Goal: Task Accomplishment & Management: Manage account settings

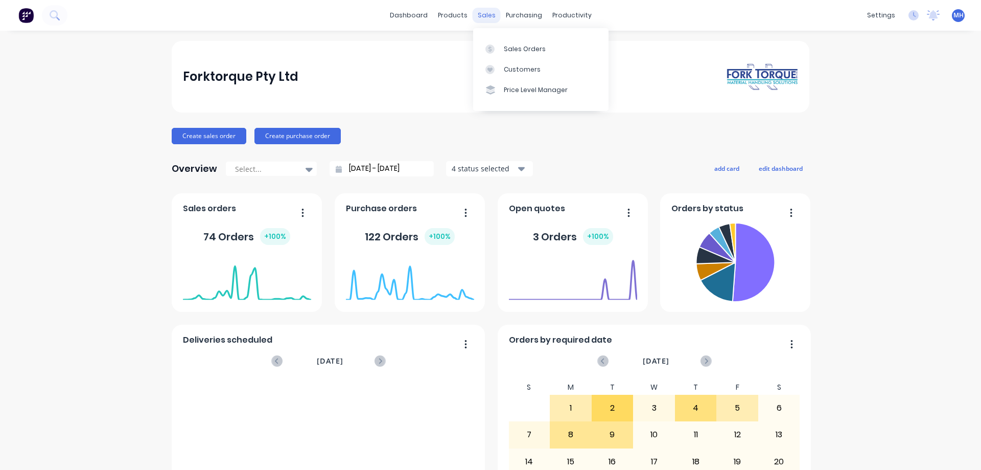
click at [485, 16] on div "sales" at bounding box center [487, 15] width 28 height 15
click at [514, 52] on div "Sales Orders" at bounding box center [525, 48] width 42 height 9
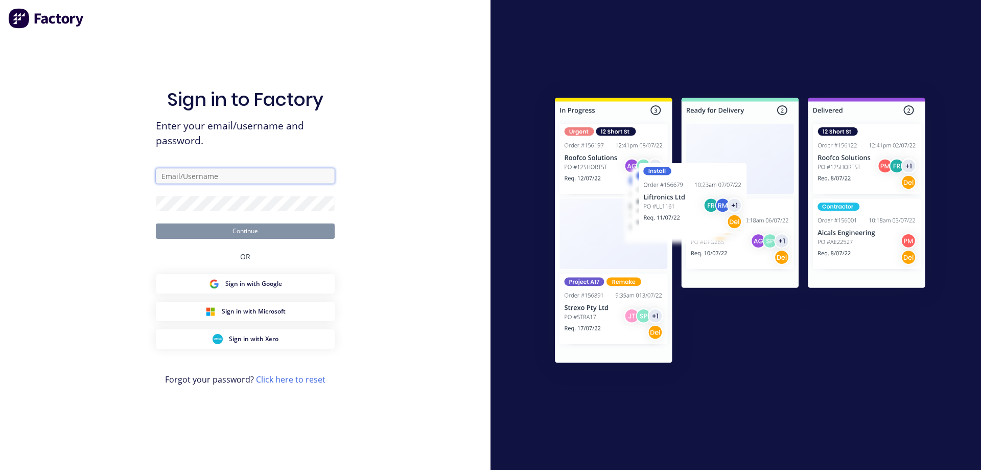
click at [226, 176] on input "text" at bounding box center [245, 175] width 179 height 15
type input "[PERSON_NAME][EMAIL_ADDRESS][DOMAIN_NAME]"
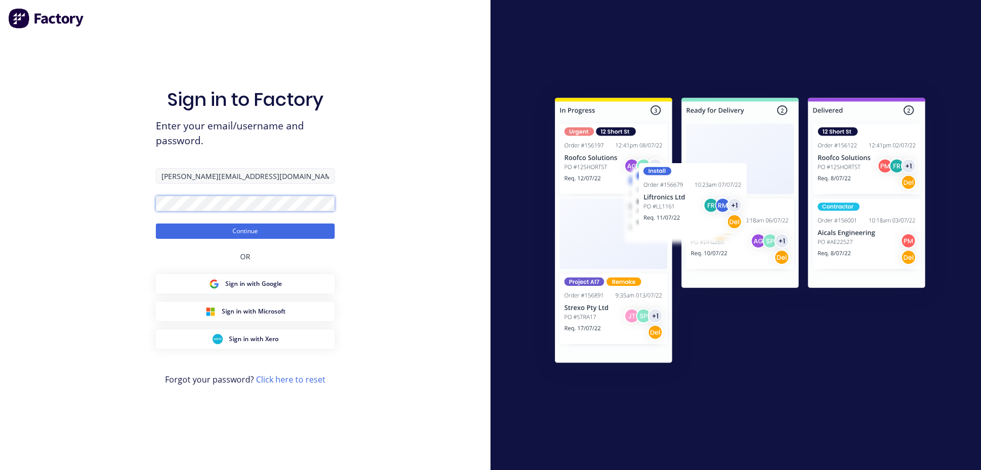
click at [156, 223] on button "Continue" at bounding box center [245, 230] width 179 height 15
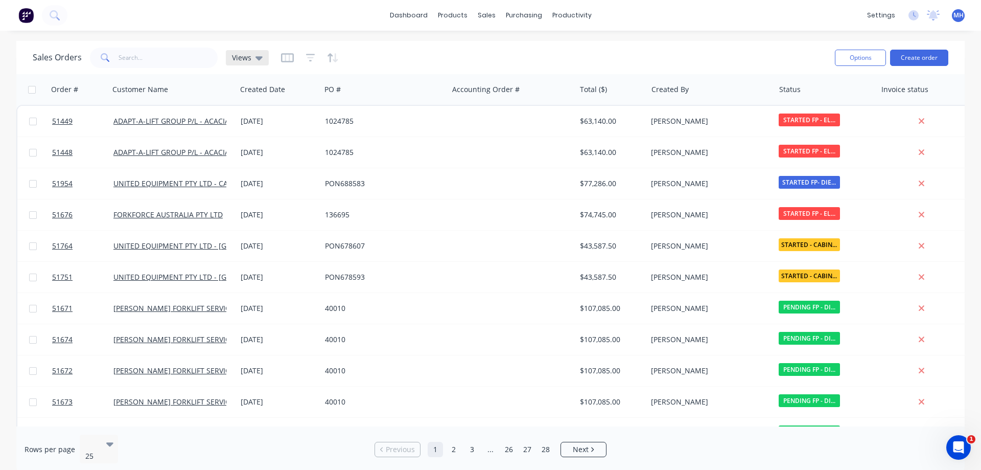
click at [259, 55] on icon at bounding box center [259, 57] width 7 height 11
click at [431, 51] on div "Sales Orders Views" at bounding box center [430, 57] width 794 height 25
click at [307, 55] on icon "button" at bounding box center [310, 58] width 9 height 8
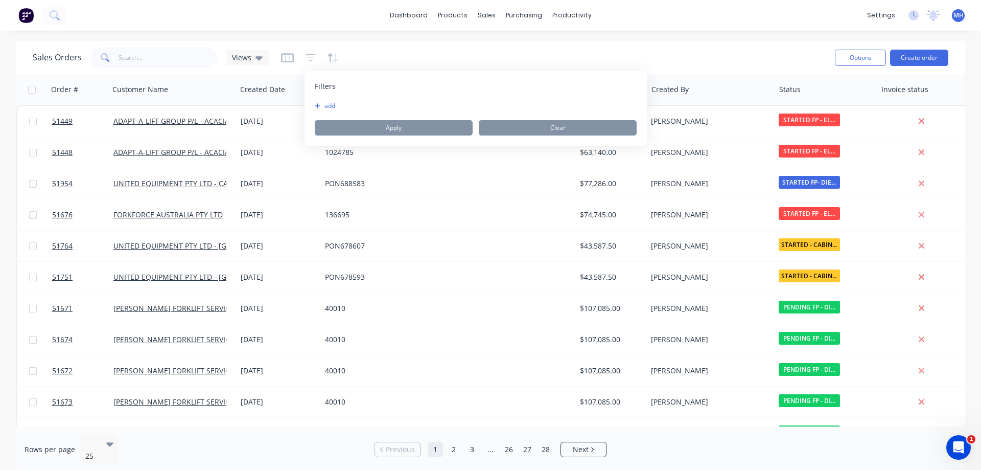
click at [333, 107] on button "add" at bounding box center [328, 106] width 26 height 8
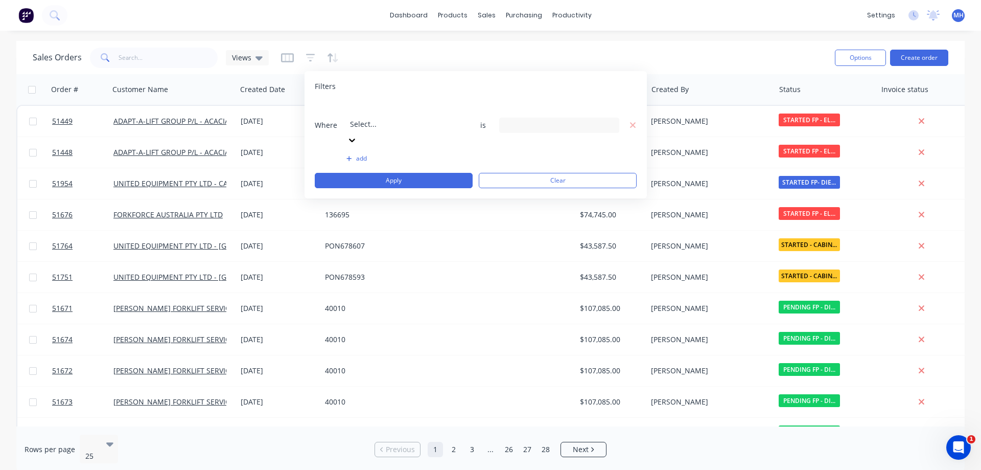
click at [377, 108] on div at bounding box center [423, 110] width 147 height 13
click at [409, 173] on button "Apply" at bounding box center [394, 180] width 158 height 15
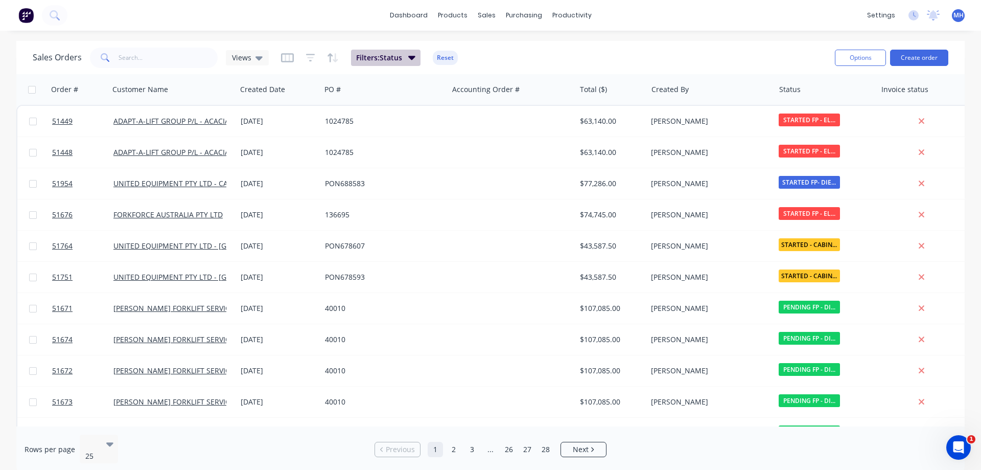
click at [412, 57] on icon "button" at bounding box center [411, 58] width 7 height 4
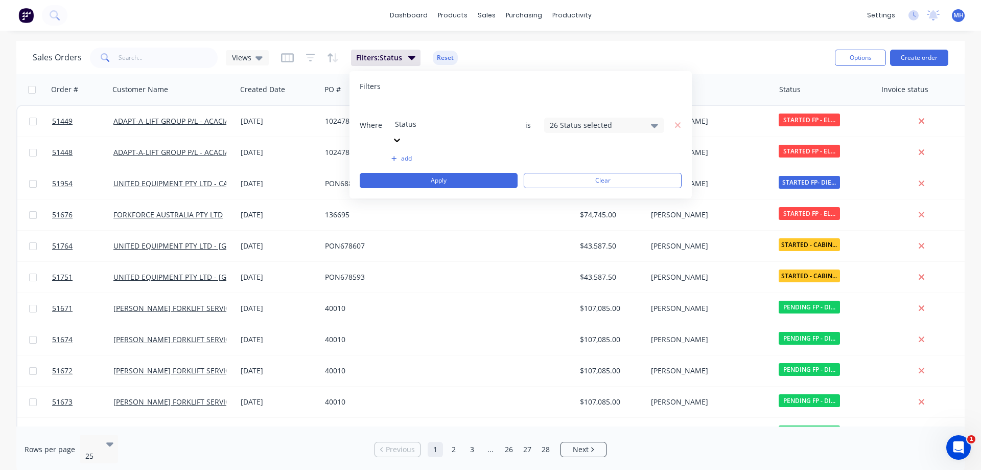
click at [653, 120] on icon at bounding box center [654, 125] width 7 height 11
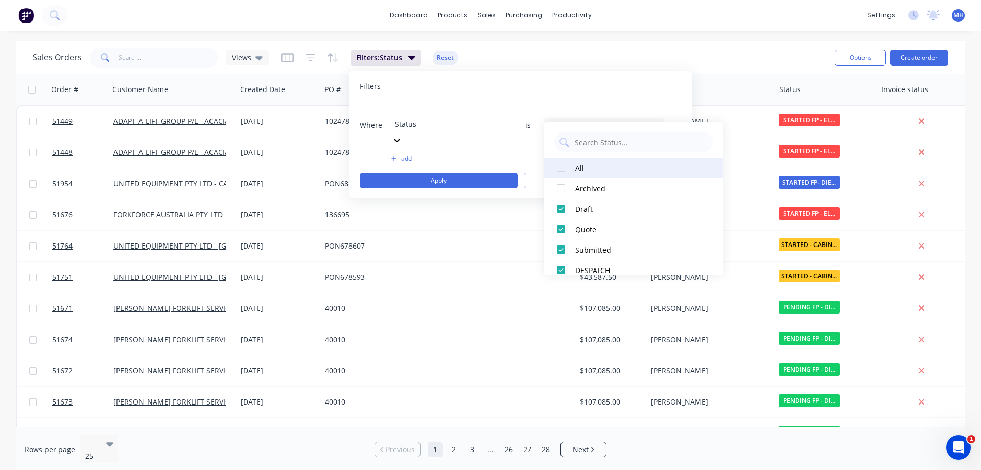
click at [559, 168] on div at bounding box center [561, 167] width 20 height 20
click at [559, 167] on div at bounding box center [561, 167] width 20 height 20
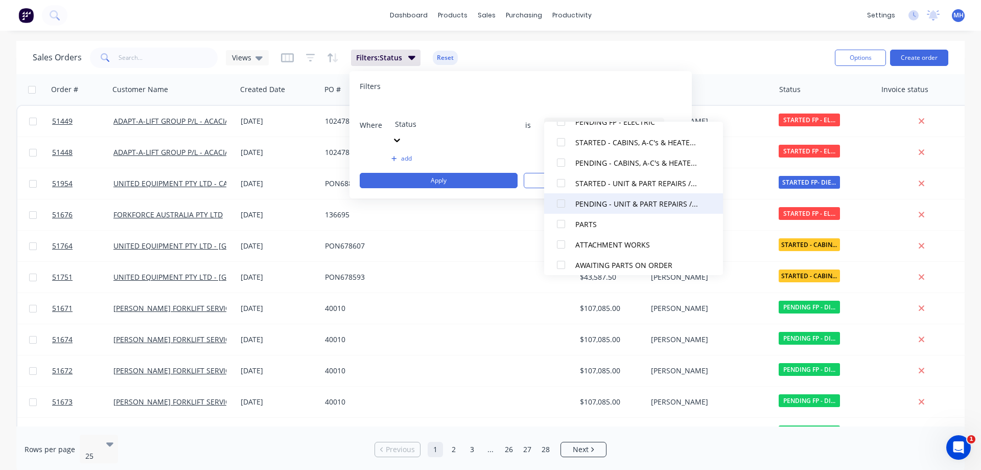
scroll to position [350, 0]
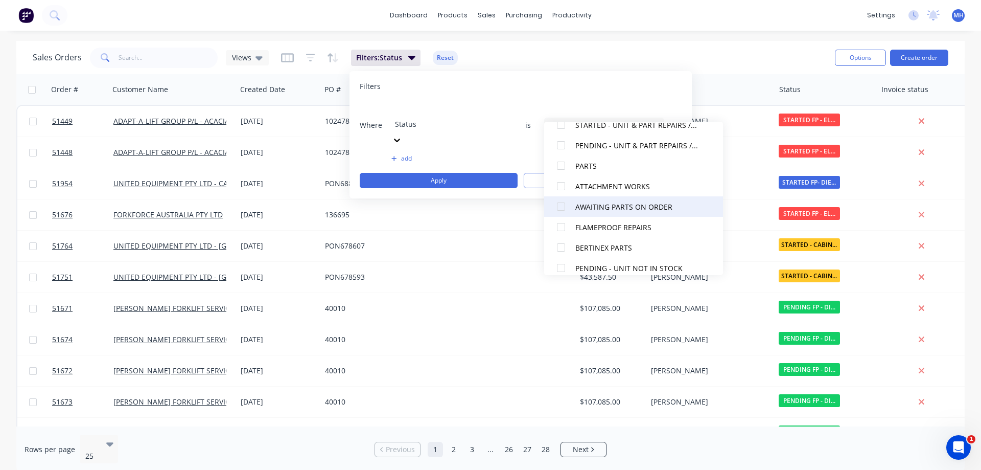
click at [560, 204] on div at bounding box center [561, 206] width 20 height 20
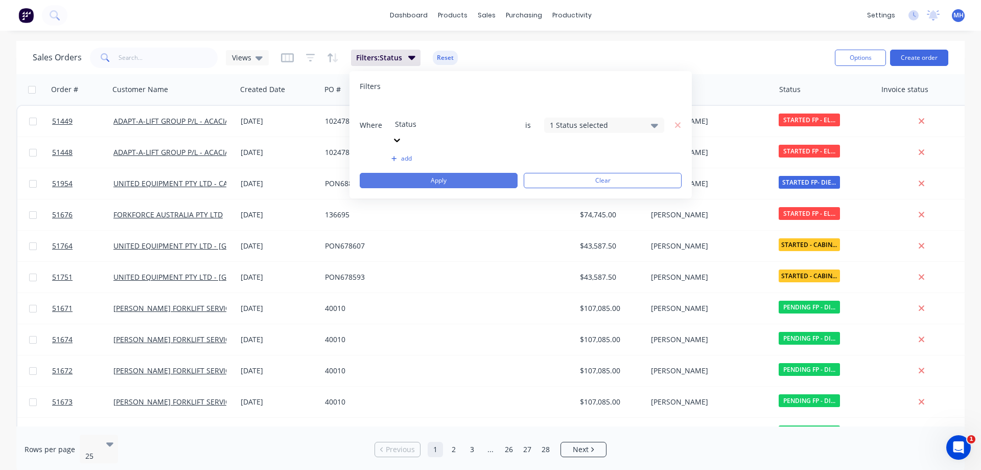
click at [428, 173] on button "Apply" at bounding box center [439, 180] width 158 height 15
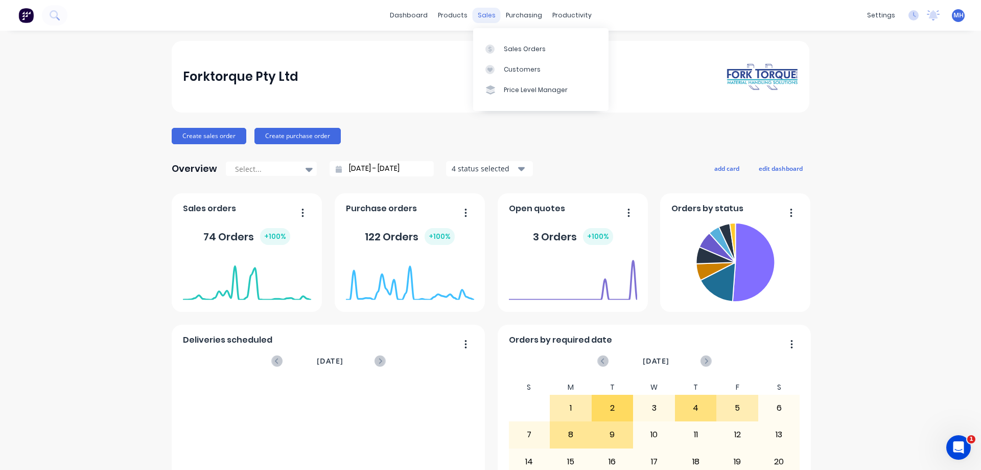
click at [479, 17] on div "sales" at bounding box center [487, 15] width 28 height 15
click at [516, 50] on div "Sales Orders" at bounding box center [525, 48] width 42 height 9
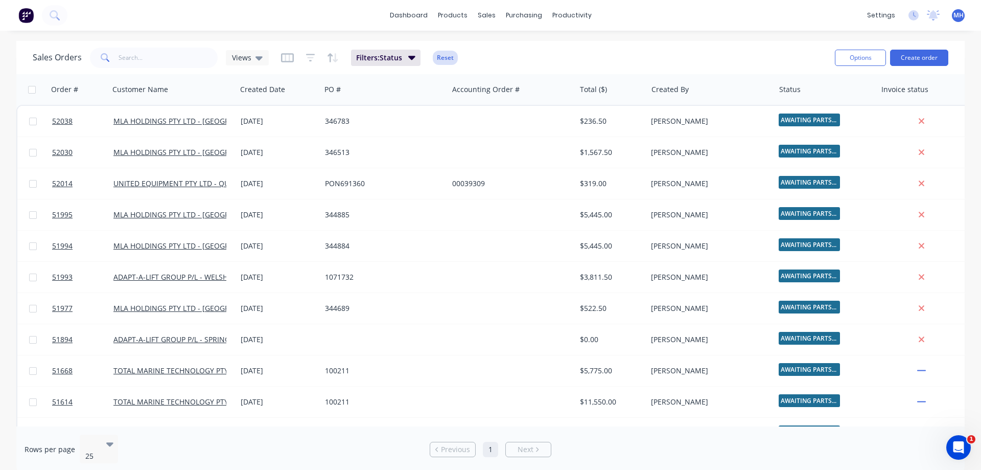
click at [442, 61] on button "Reset" at bounding box center [445, 58] width 25 height 14
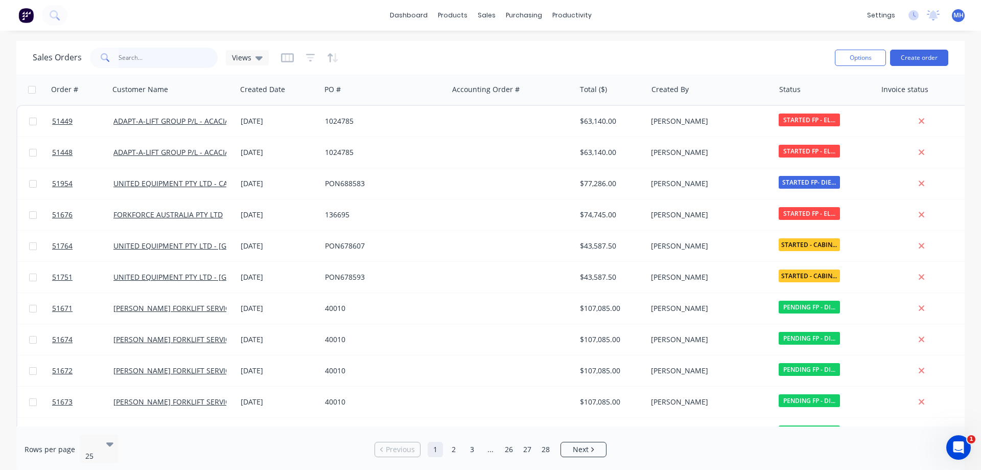
click at [146, 60] on input "text" at bounding box center [169, 58] width 100 height 20
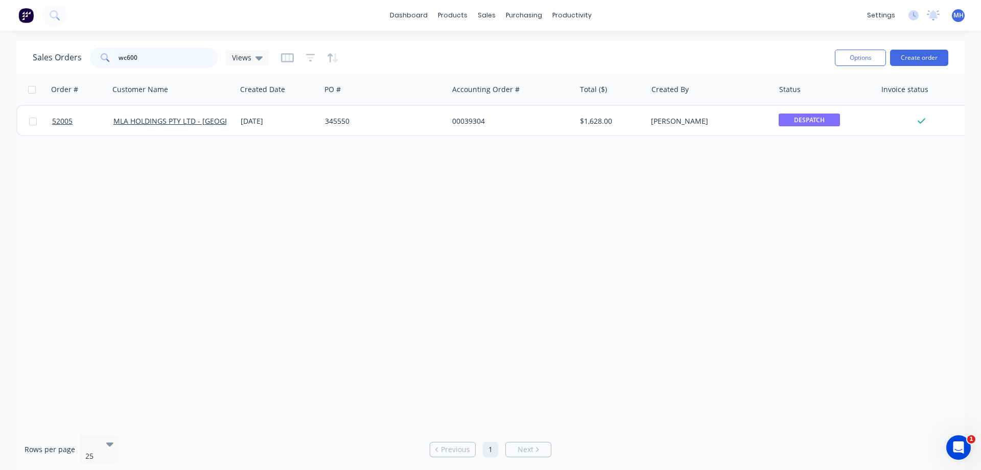
type input "wc6000"
drag, startPoint x: 146, startPoint y: 54, endPoint x: 76, endPoint y: 55, distance: 70.0
click at [119, 55] on input "wc6000" at bounding box center [169, 58] width 100 height 20
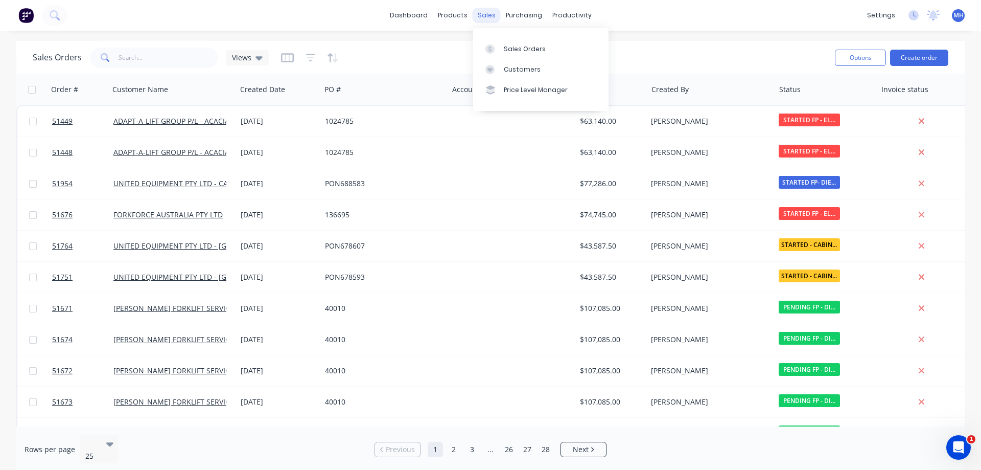
click at [489, 18] on div "sales" at bounding box center [487, 15] width 28 height 15
click at [519, 51] on div "Sales Orders" at bounding box center [525, 48] width 42 height 9
click at [138, 60] on input "text" at bounding box center [169, 58] width 100 height 20
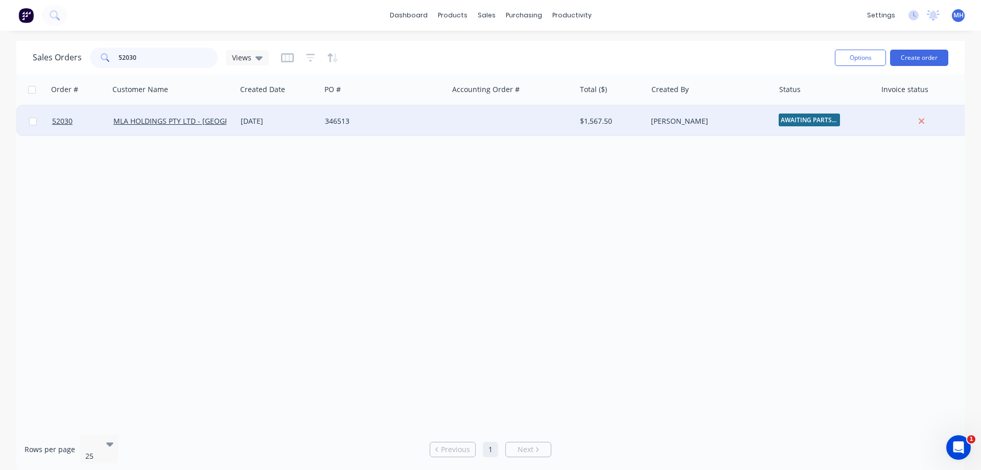
type input "52030"
click at [184, 127] on div "MLA HOLDINGS PTY LTD - [GEOGRAPHIC_DATA]" at bounding box center [172, 121] width 127 height 31
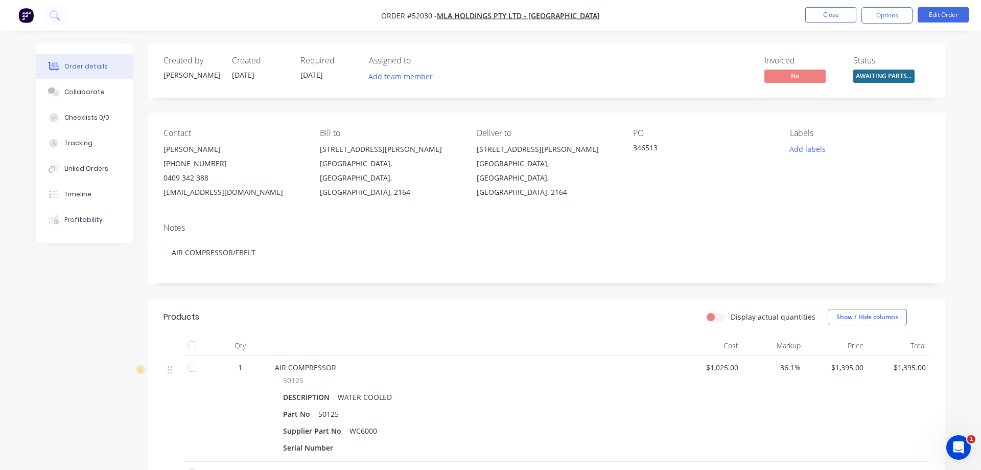
scroll to position [263, 0]
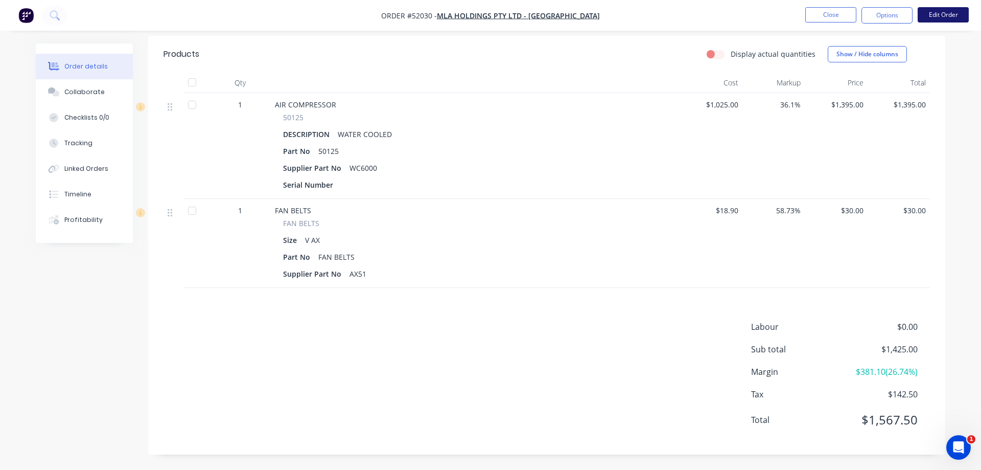
click at [944, 10] on button "Edit Order" at bounding box center [943, 14] width 51 height 15
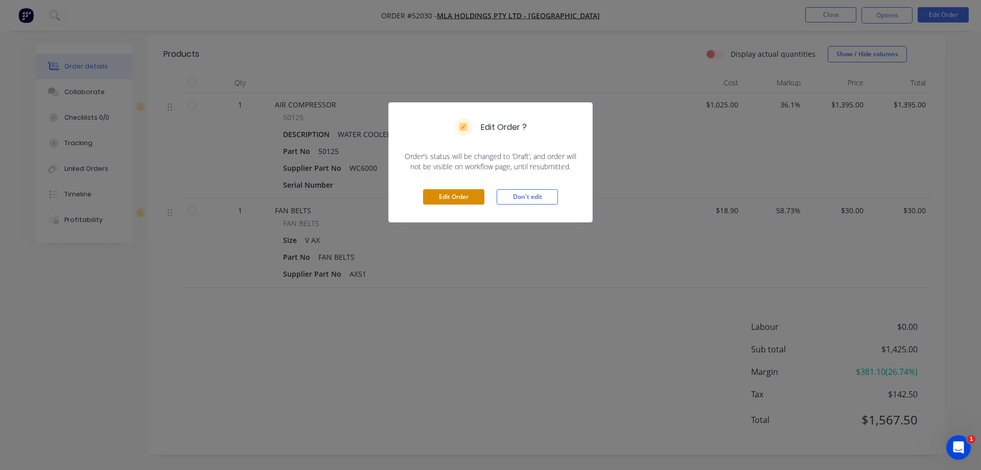
click at [455, 196] on button "Edit Order" at bounding box center [453, 196] width 61 height 15
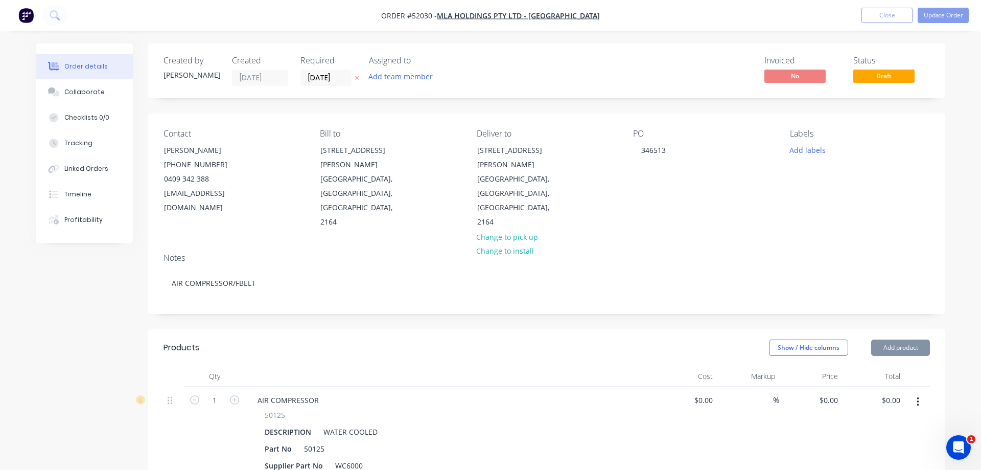
type input "$1,025.00"
type input "36.1"
type input "$1,395.00"
type input "$18.90"
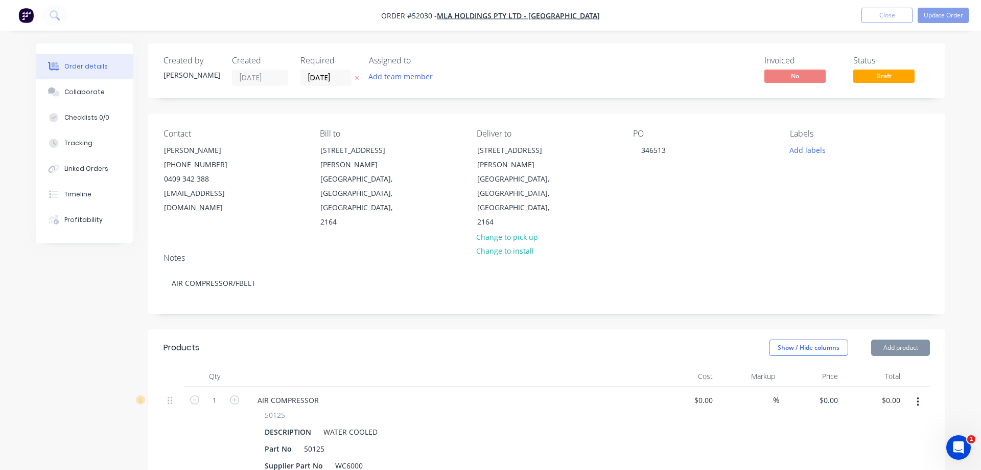
type input "58.73"
type input "$30.00"
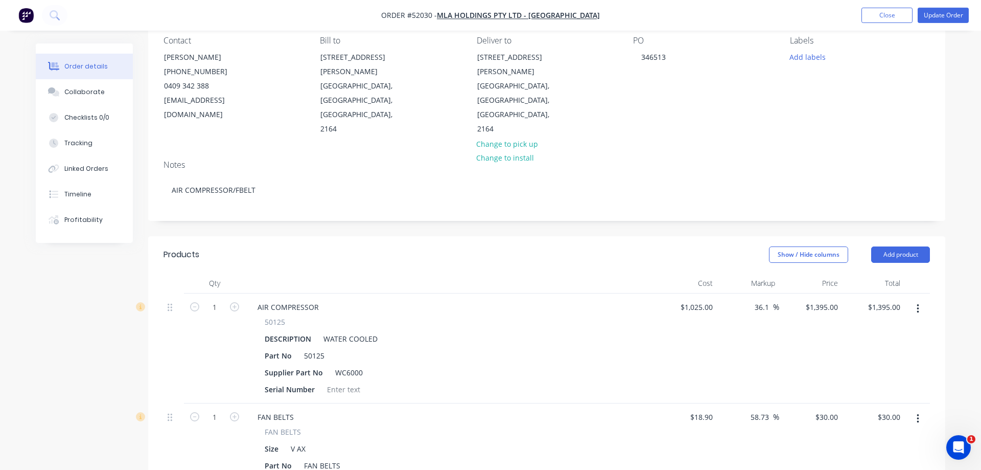
scroll to position [209, 0]
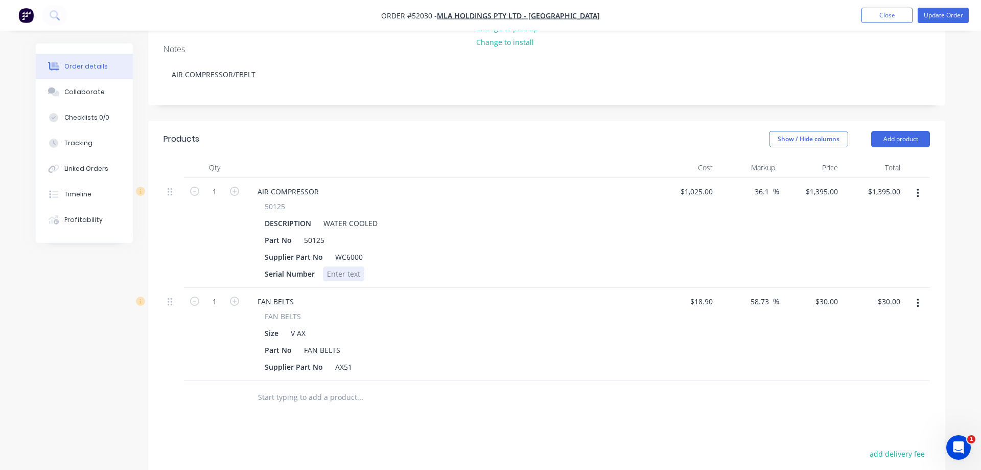
click at [333, 266] on div at bounding box center [343, 273] width 41 height 15
click at [941, 15] on button "Update Order" at bounding box center [943, 15] width 51 height 15
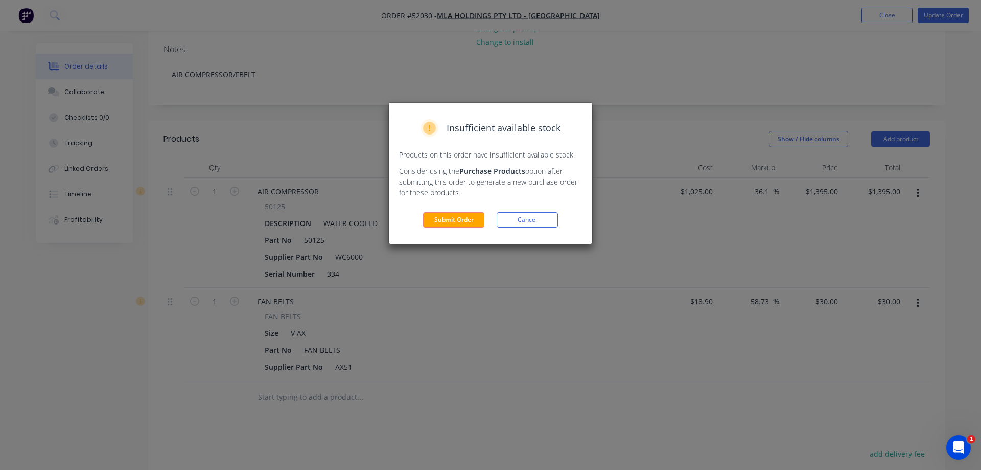
click at [445, 212] on div "Insufficient available stock Products on this order have insufficient available…" at bounding box center [490, 173] width 203 height 141
click at [472, 221] on button "Submit Order" at bounding box center [453, 219] width 61 height 15
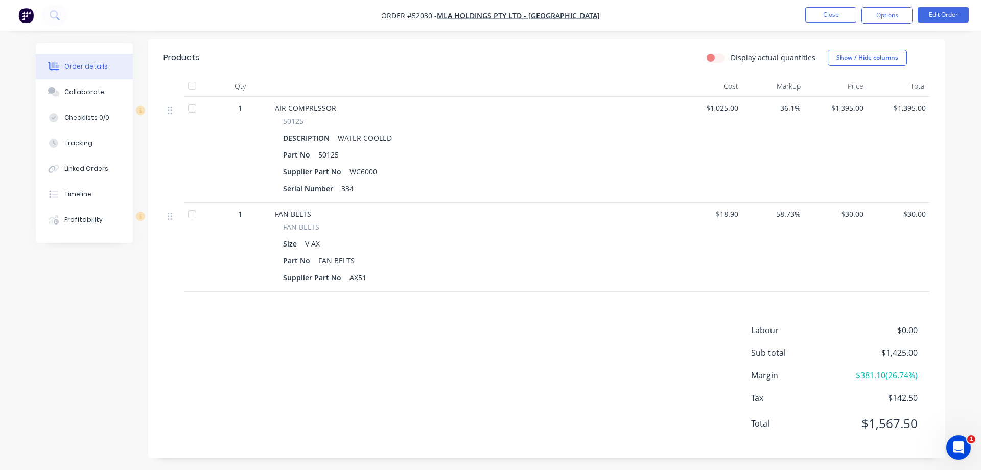
scroll to position [263, 0]
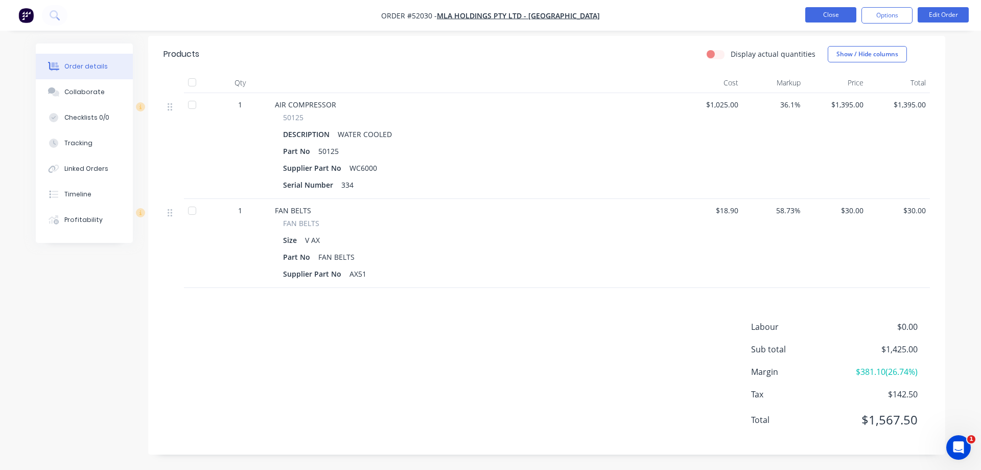
click at [840, 14] on button "Close" at bounding box center [830, 14] width 51 height 15
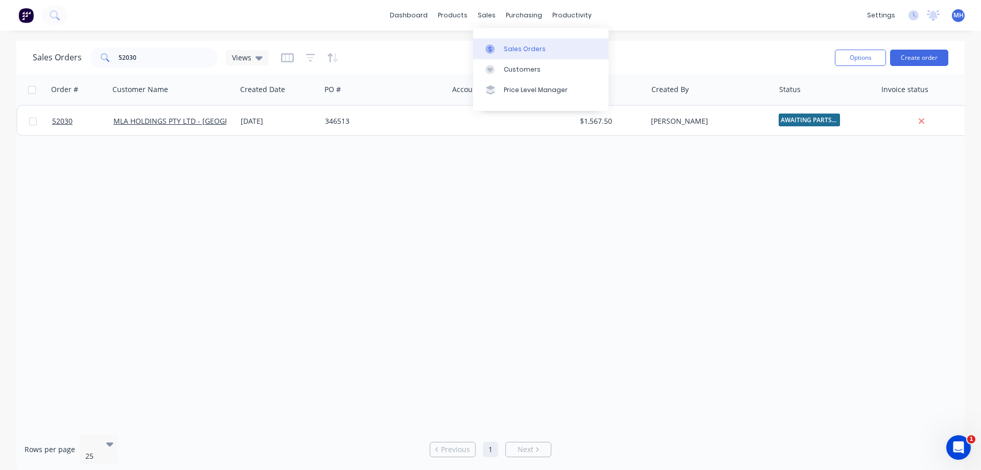
click at [493, 50] on icon at bounding box center [489, 48] width 9 height 9
click at [923, 59] on button "Create order" at bounding box center [919, 58] width 58 height 16
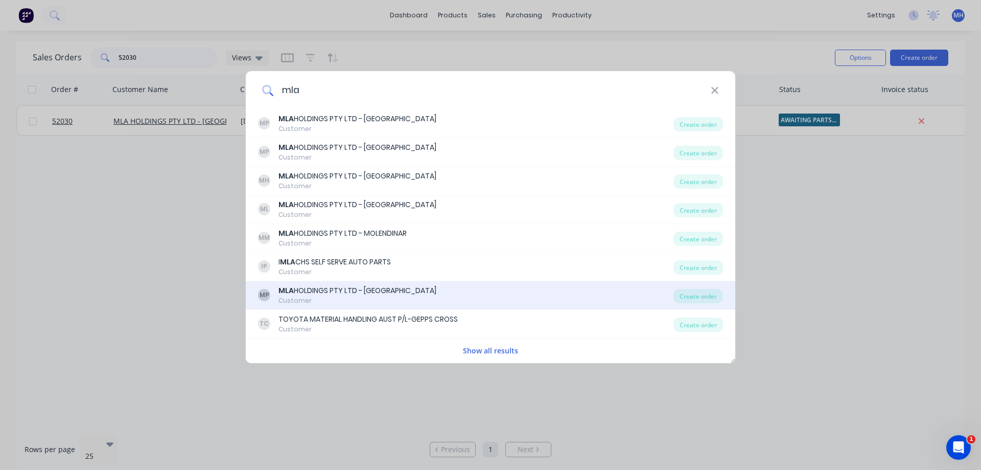
type input "mla"
click at [461, 293] on div "MP MLA HOLDINGS PTY LTD - [GEOGRAPHIC_DATA] Customer" at bounding box center [465, 295] width 415 height 20
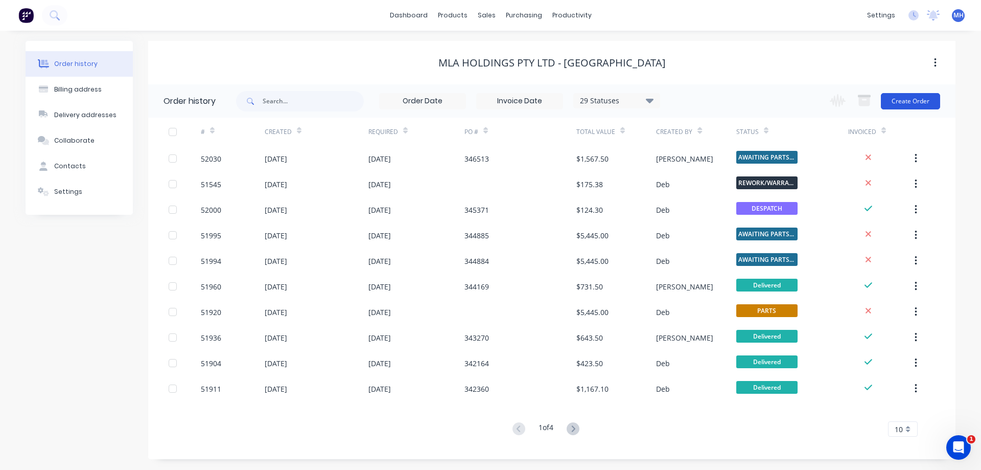
click at [907, 98] on button "Create Order" at bounding box center [910, 101] width 59 height 16
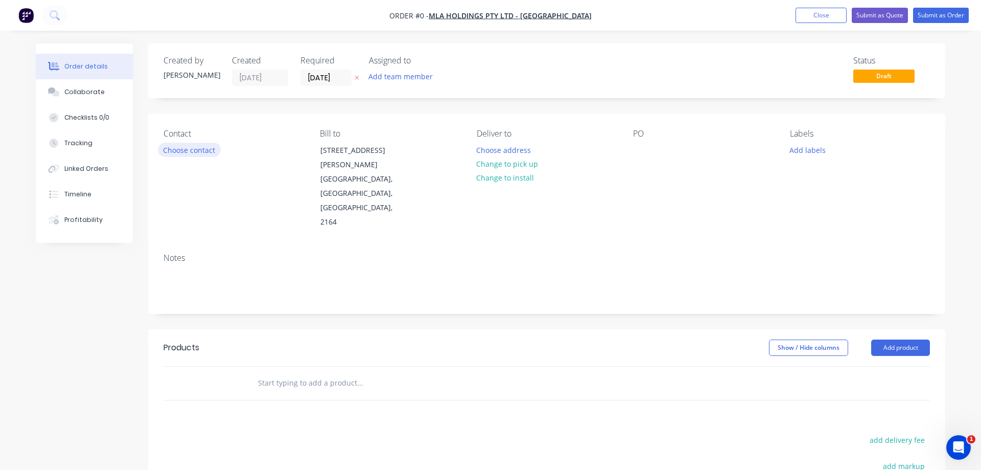
click at [176, 148] on button "Choose contact" at bounding box center [189, 150] width 63 height 14
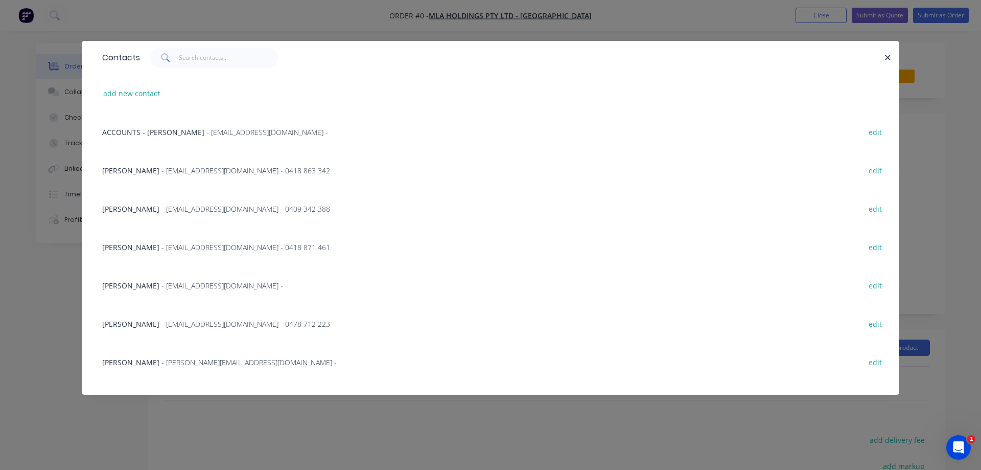
click at [119, 283] on span "[PERSON_NAME]" at bounding box center [130, 286] width 57 height 10
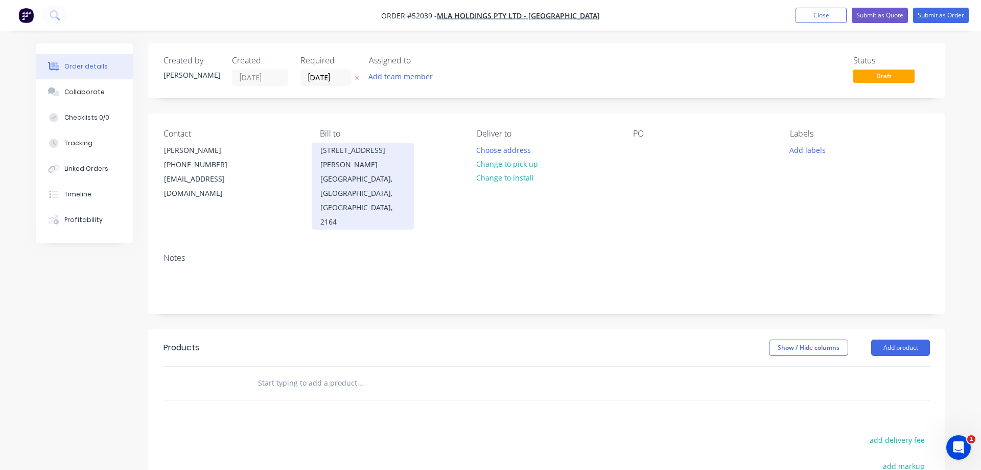
click at [323, 191] on div "[GEOGRAPHIC_DATA], [GEOGRAPHIC_DATA], [GEOGRAPHIC_DATA], 2164" at bounding box center [362, 200] width 85 height 57
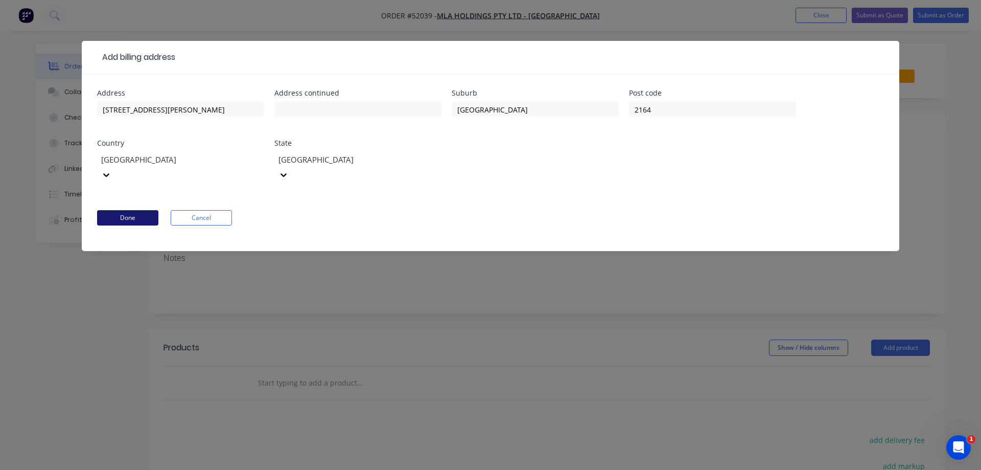
click at [127, 210] on button "Done" at bounding box center [127, 217] width 61 height 15
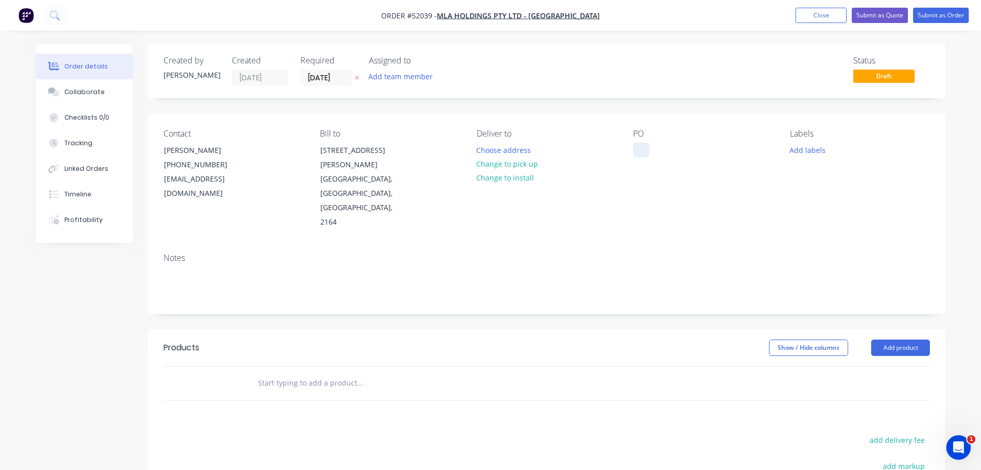
click at [639, 145] on div at bounding box center [641, 150] width 16 height 15
click at [260, 373] on input "text" at bounding box center [360, 383] width 204 height 20
click at [263, 373] on input "text" at bounding box center [360, 383] width 204 height 20
type input "T"
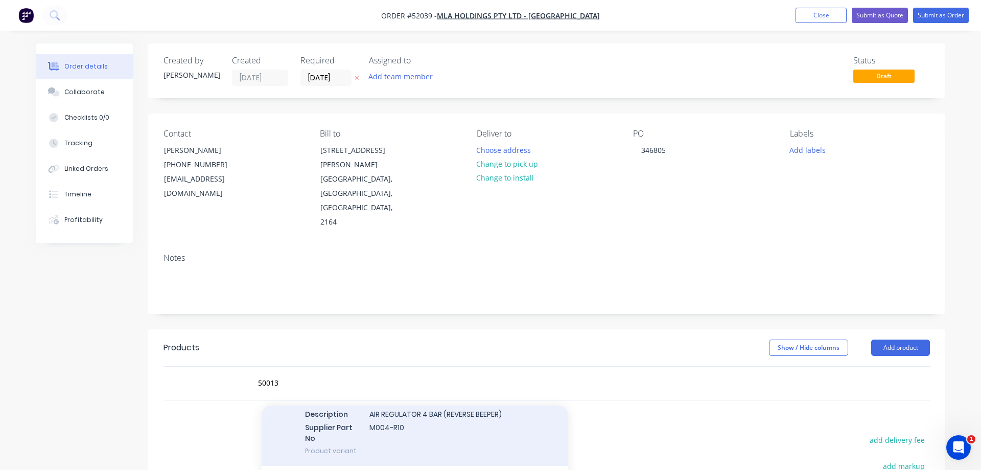
scroll to position [58, 0]
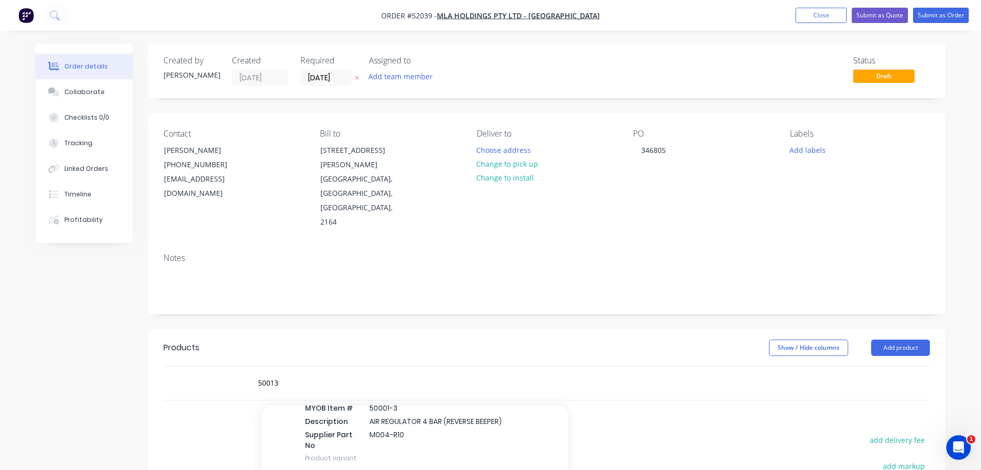
drag, startPoint x: 282, startPoint y: 355, endPoint x: 250, endPoint y: 356, distance: 31.2
click at [258, 373] on input "50013" at bounding box center [360, 383] width 204 height 20
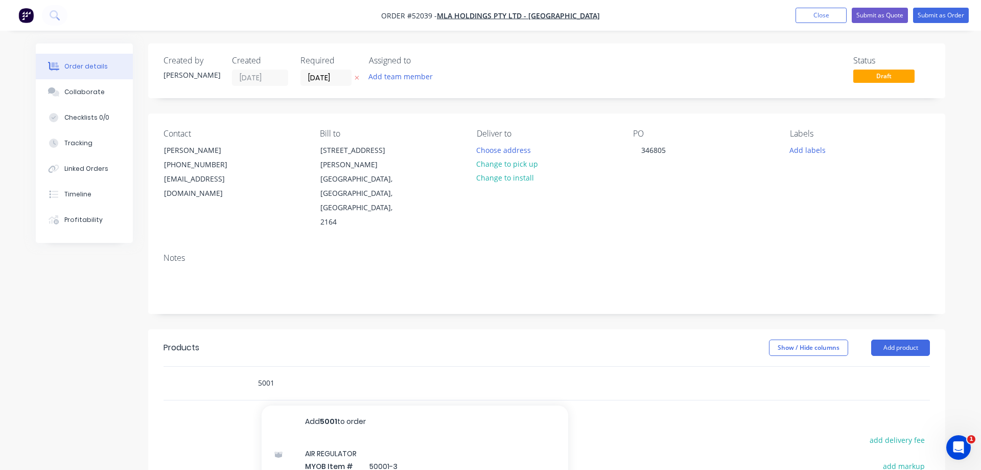
type input "50013"
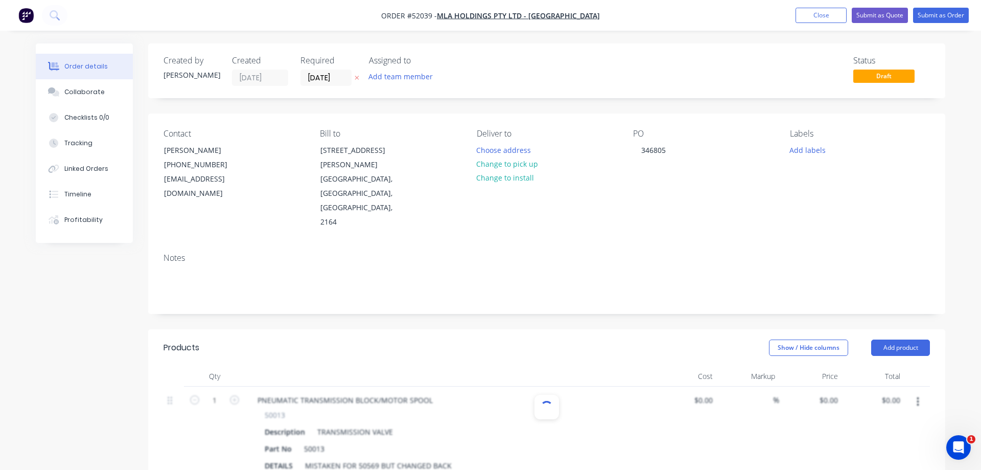
type input "$448.00"
type input "40.63"
type input "$630.00"
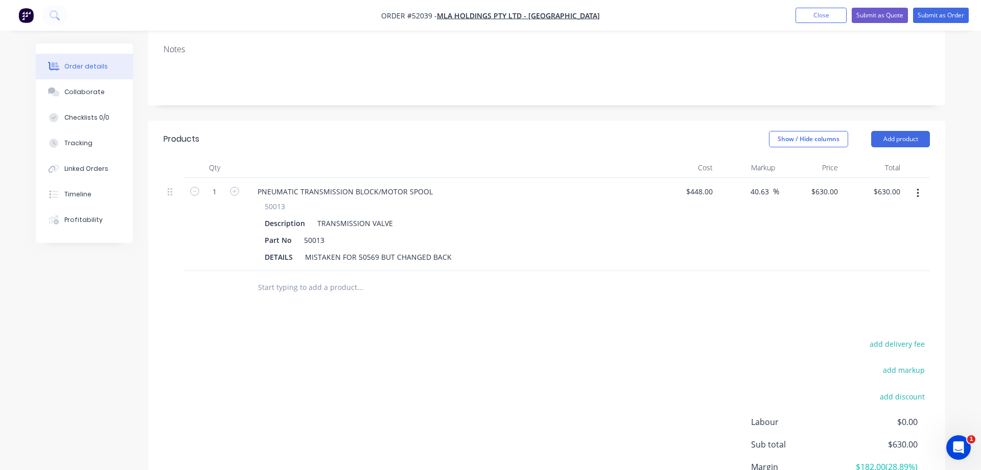
click at [282, 277] on input "text" at bounding box center [360, 287] width 204 height 20
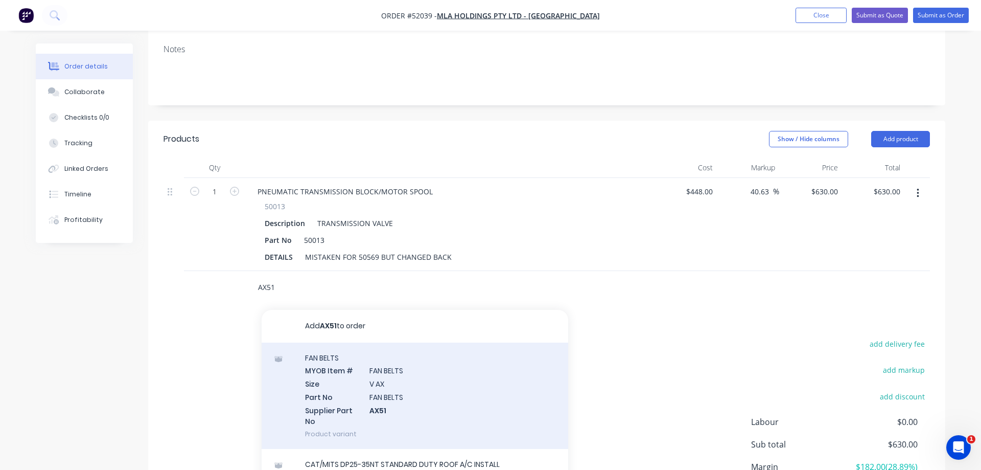
type input "AX51"
click at [371, 376] on div "FAN BELTS MYOB Item # FAN BELTS Size V AX Part No FAN BELTS Supplier Part No AX…" at bounding box center [415, 395] width 307 height 106
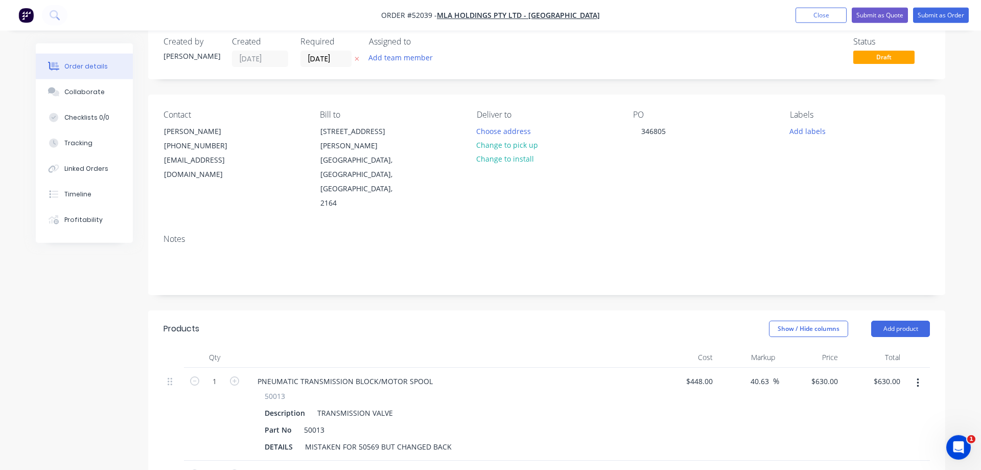
scroll to position [3, 0]
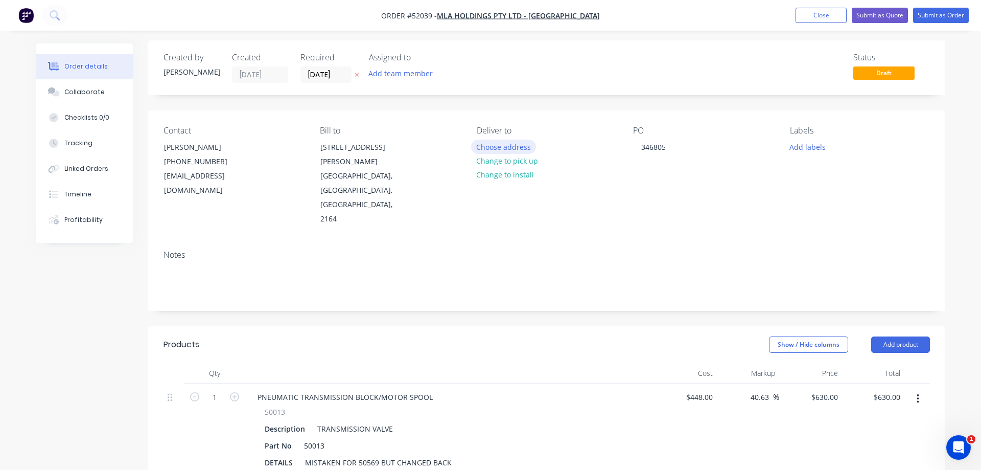
click at [507, 147] on button "Choose address" at bounding box center [503, 147] width 65 height 14
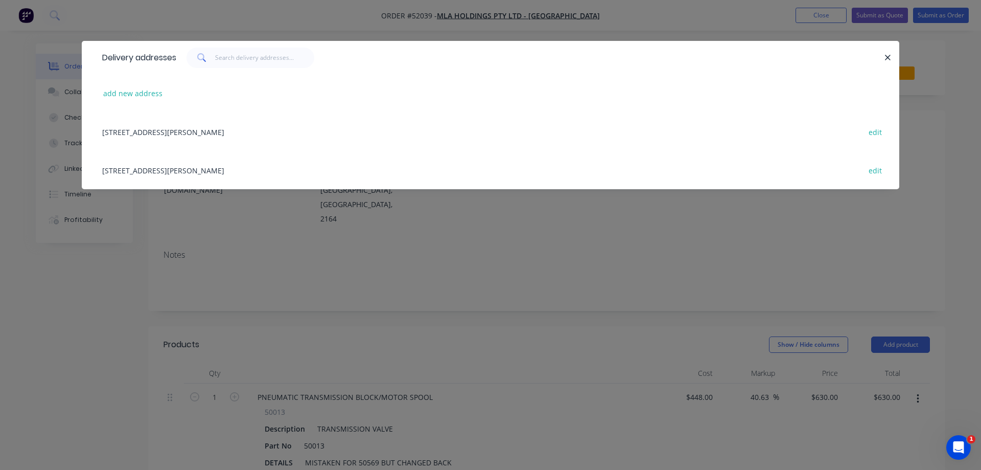
scroll to position [1, 0]
click at [139, 127] on div "[STREET_ADDRESS][PERSON_NAME] edit" at bounding box center [490, 131] width 787 height 38
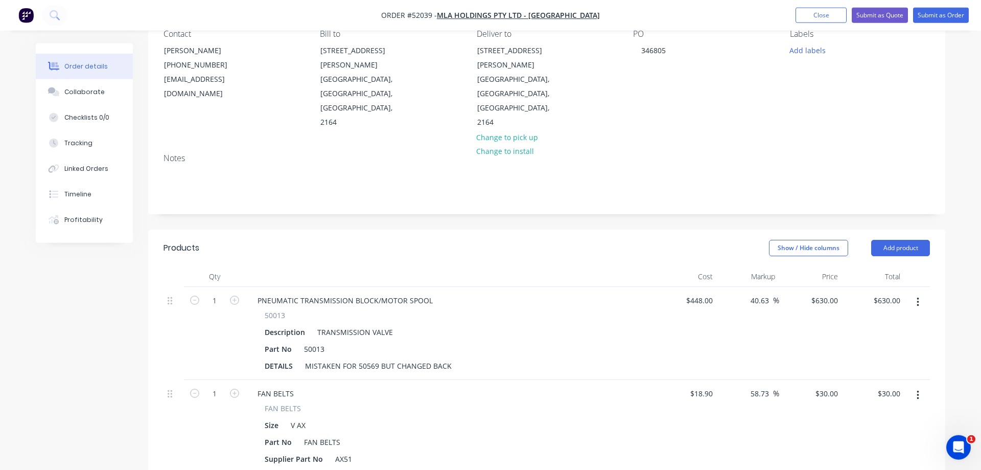
scroll to position [159, 0]
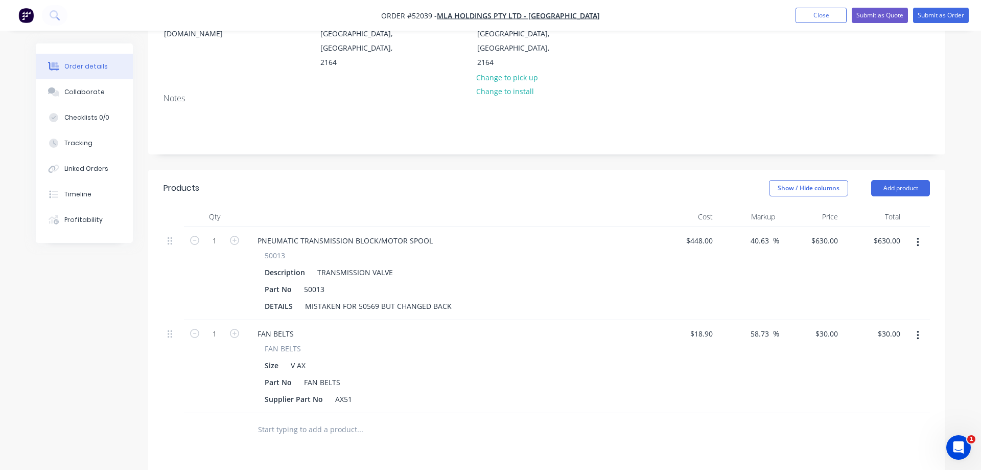
click at [919, 330] on icon "button" at bounding box center [918, 335] width 3 height 11
click at [863, 416] on div "Delete" at bounding box center [881, 423] width 79 height 15
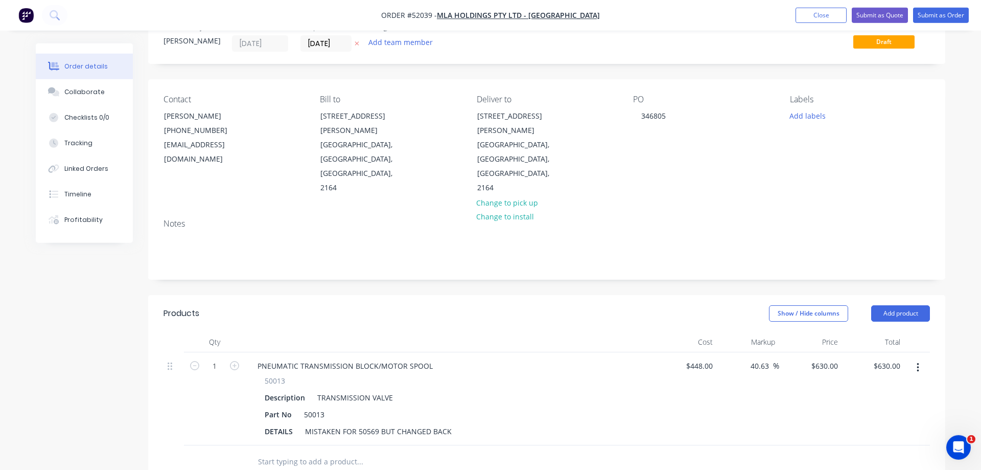
scroll to position [0, 0]
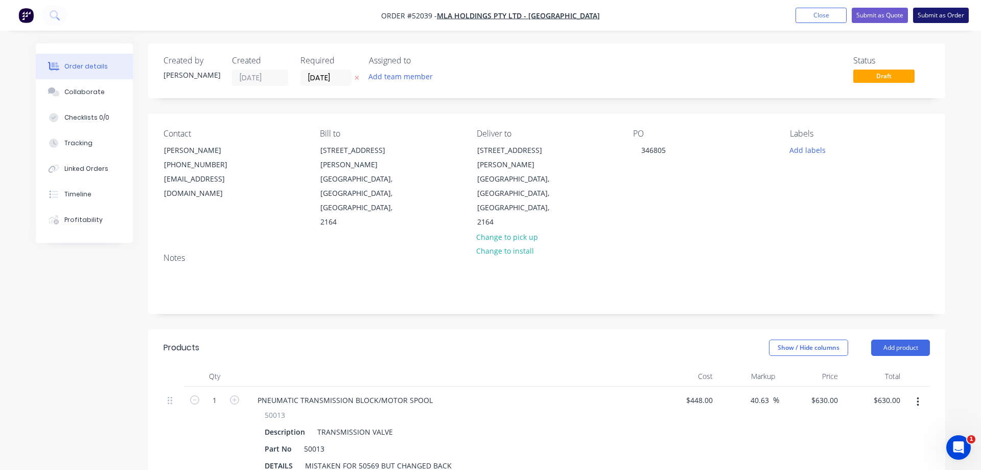
click at [958, 13] on button "Submit as Order" at bounding box center [941, 15] width 56 height 15
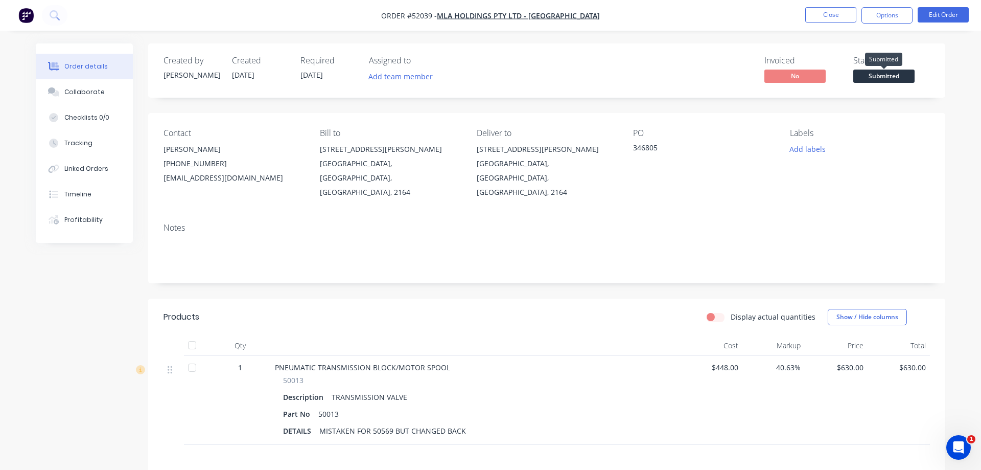
click at [883, 78] on span "Submitted" at bounding box center [883, 76] width 61 height 13
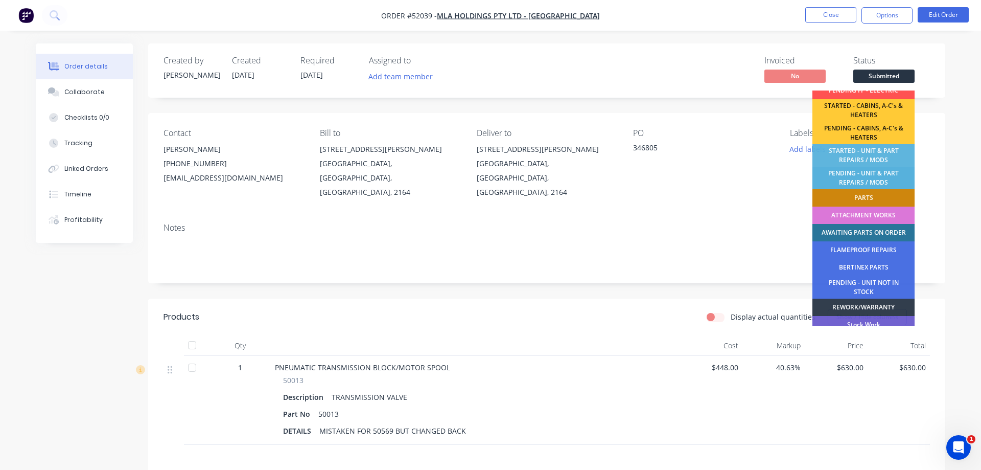
scroll to position [175, 0]
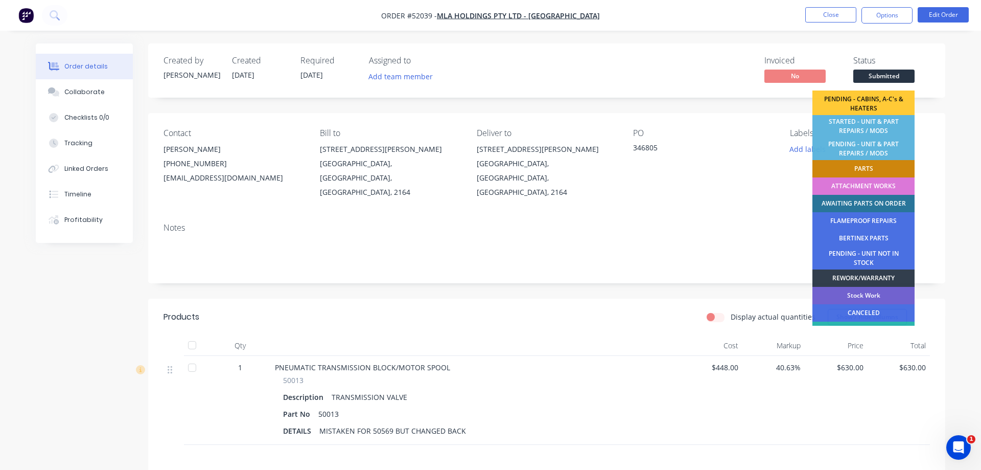
click at [848, 200] on div "AWAITING PARTS ON ORDER" at bounding box center [864, 203] width 102 height 17
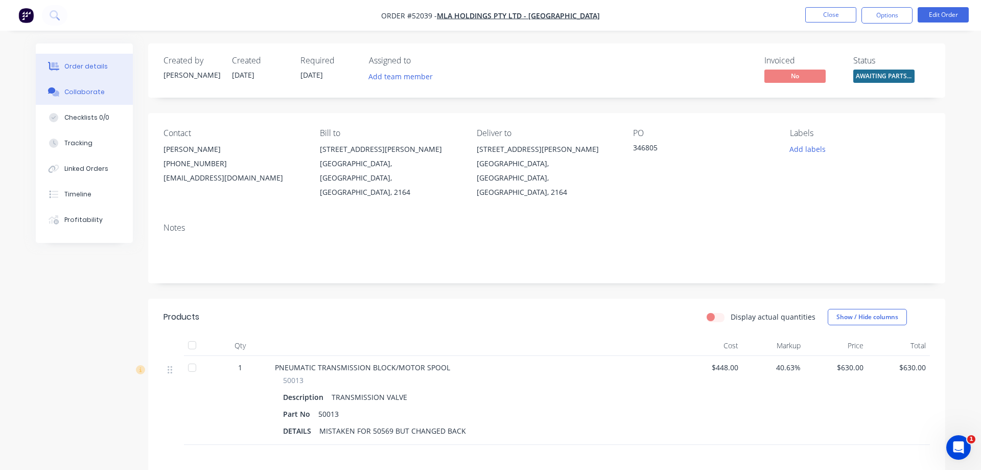
click at [80, 91] on div "Collaborate" at bounding box center [84, 91] width 40 height 9
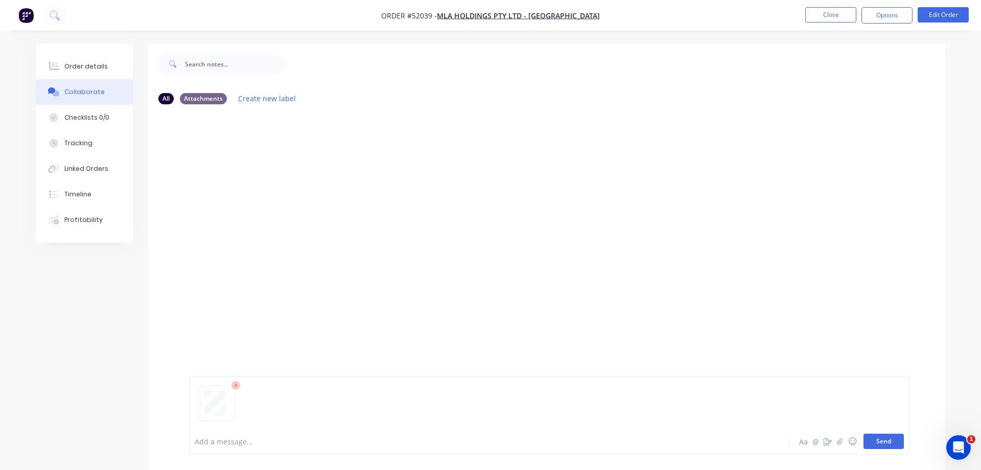
click at [885, 442] on button "Send" at bounding box center [884, 440] width 40 height 15
click at [79, 69] on div "Order details" at bounding box center [85, 66] width 43 height 9
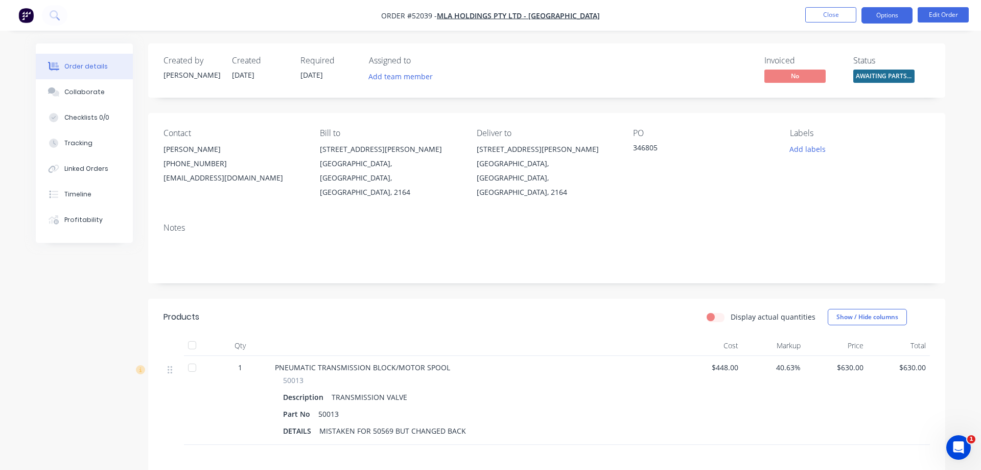
click at [885, 13] on button "Options" at bounding box center [887, 15] width 51 height 16
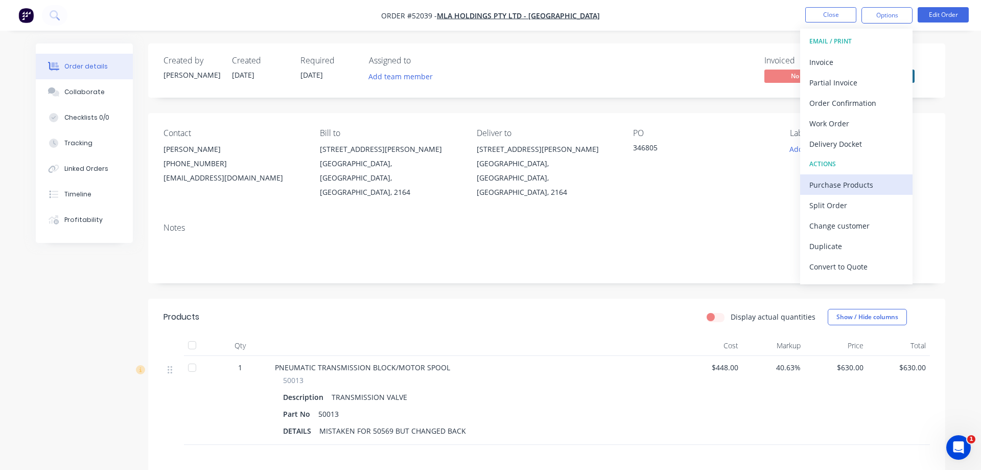
click at [876, 184] on div "Purchase Products" at bounding box center [856, 184] width 94 height 15
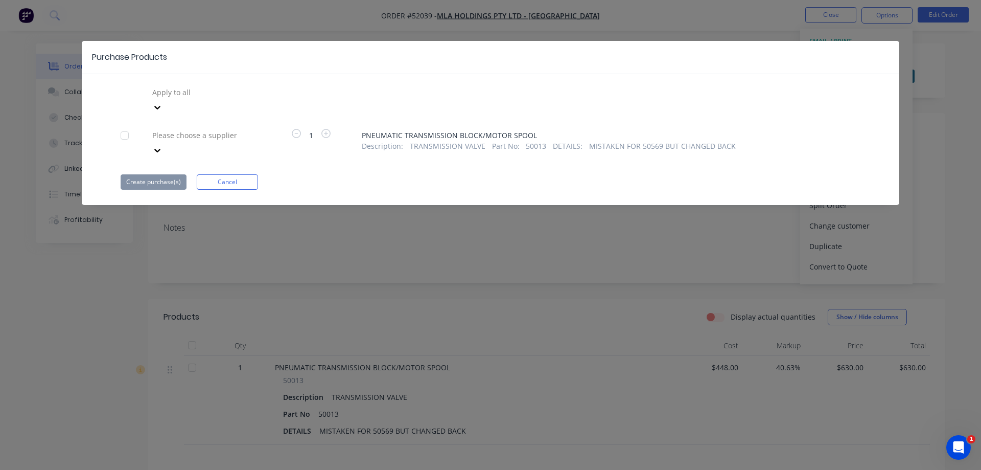
click at [163, 102] on icon at bounding box center [157, 107] width 10 height 10
drag, startPoint x: 446, startPoint y: 449, endPoint x: 426, endPoint y: 408, distance: 45.7
click at [447, 441] on div "Purchase Products Apply to all Please choose a supplier 1 PNEUMATIC TRANSMISSIO…" at bounding box center [490, 235] width 981 height 470
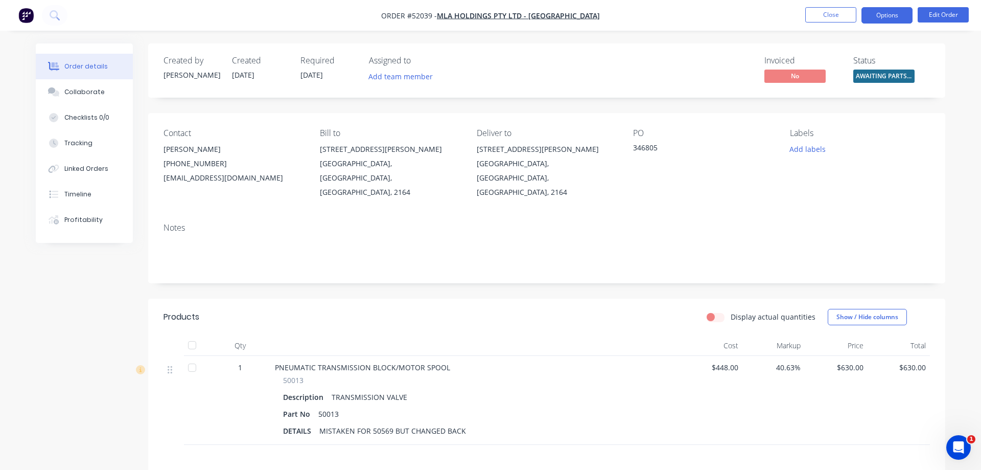
click at [876, 19] on button "Options" at bounding box center [887, 15] width 51 height 16
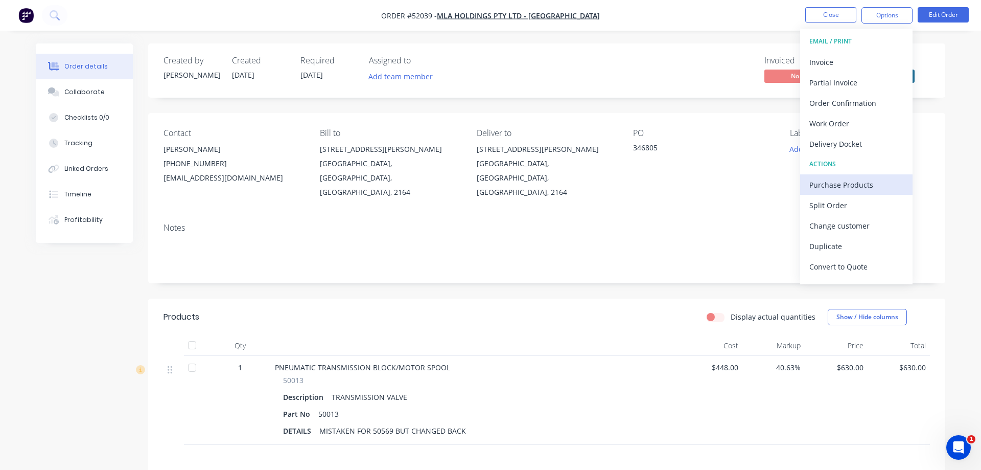
click at [824, 183] on div "Purchase Products" at bounding box center [856, 184] width 94 height 15
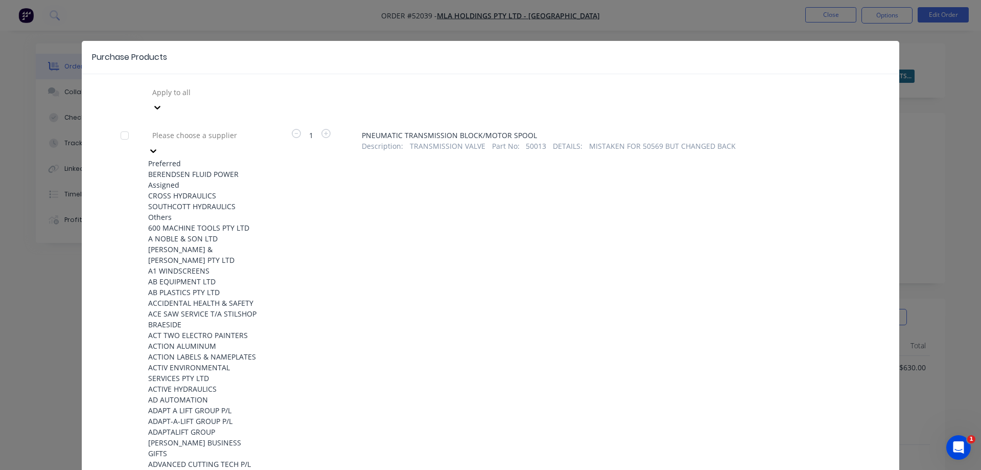
click at [240, 129] on div at bounding box center [224, 135] width 147 height 13
click at [214, 169] on div "BERENDSEN FLUID POWER" at bounding box center [204, 174] width 112 height 11
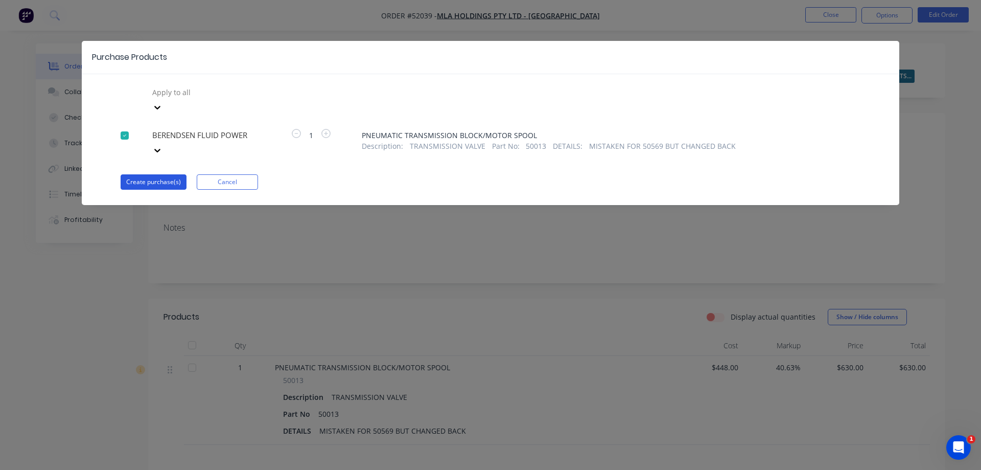
click at [161, 174] on button "Create purchase(s)" at bounding box center [154, 181] width 66 height 15
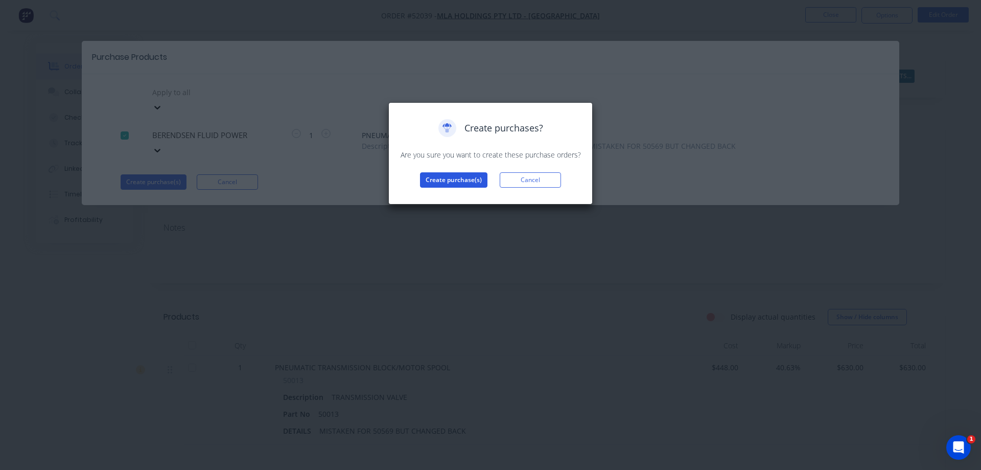
click at [445, 178] on button "Create purchase(s)" at bounding box center [453, 179] width 67 height 15
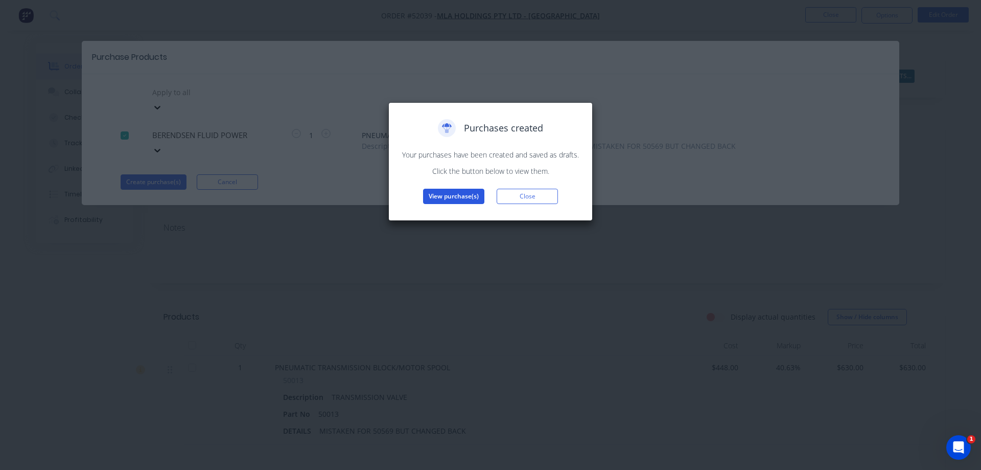
click at [450, 194] on button "View purchase(s)" at bounding box center [453, 196] width 61 height 15
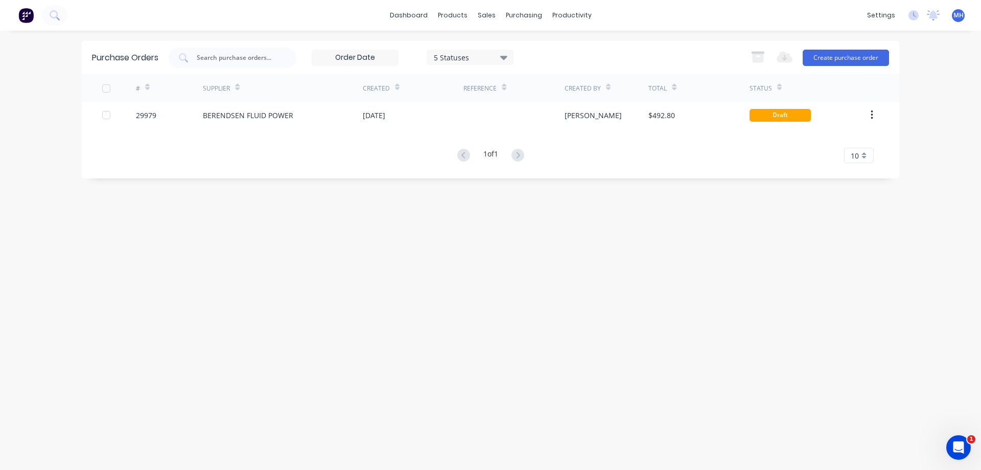
click at [498, 307] on div "Purchase Orders 5 Statuses 5 Statuses Export to Excel (XLSX) Create purchase or…" at bounding box center [491, 250] width 818 height 419
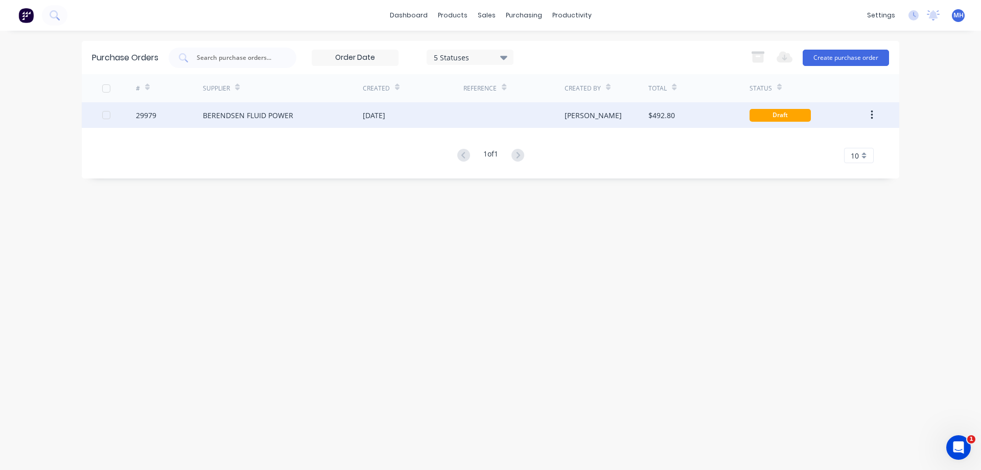
click at [571, 118] on div "[PERSON_NAME]" at bounding box center [593, 115] width 57 height 11
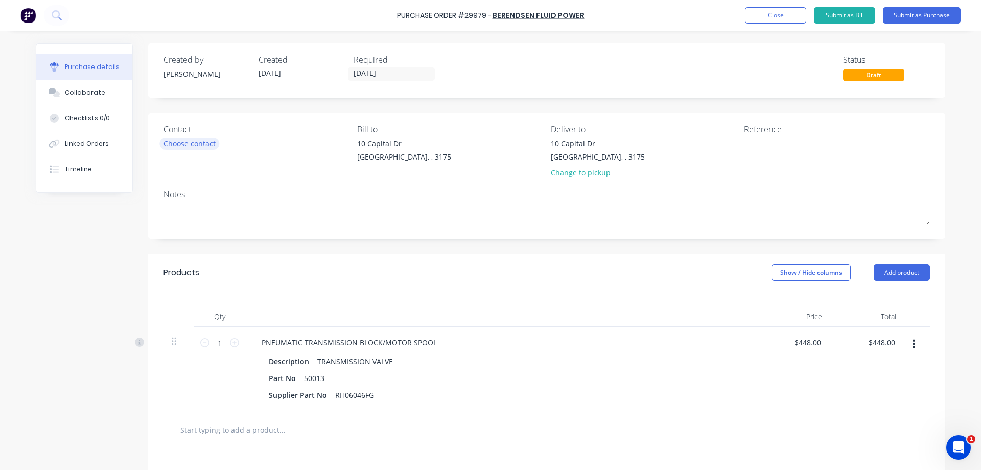
click at [183, 146] on div "Choose contact" at bounding box center [190, 143] width 52 height 11
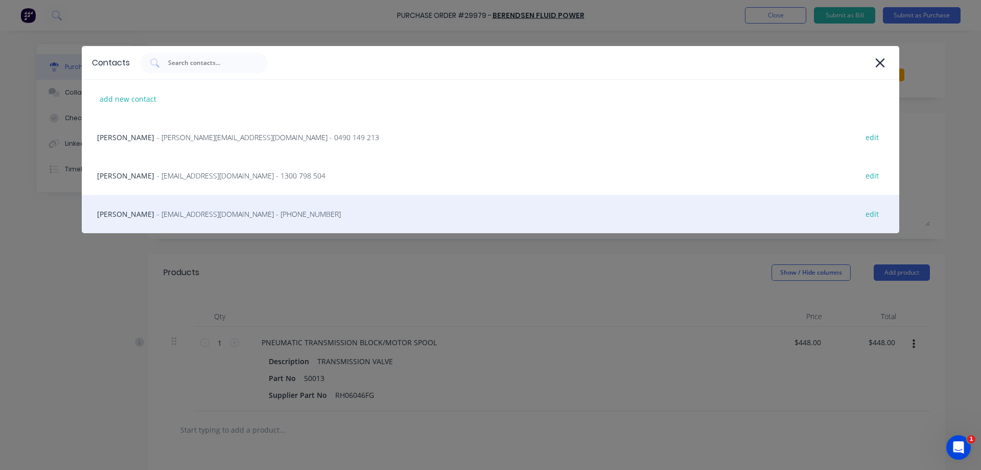
click at [115, 213] on div "[PERSON_NAME] - [EMAIL_ADDRESS][DOMAIN_NAME] - [PHONE_NUMBER] edit" at bounding box center [491, 214] width 818 height 38
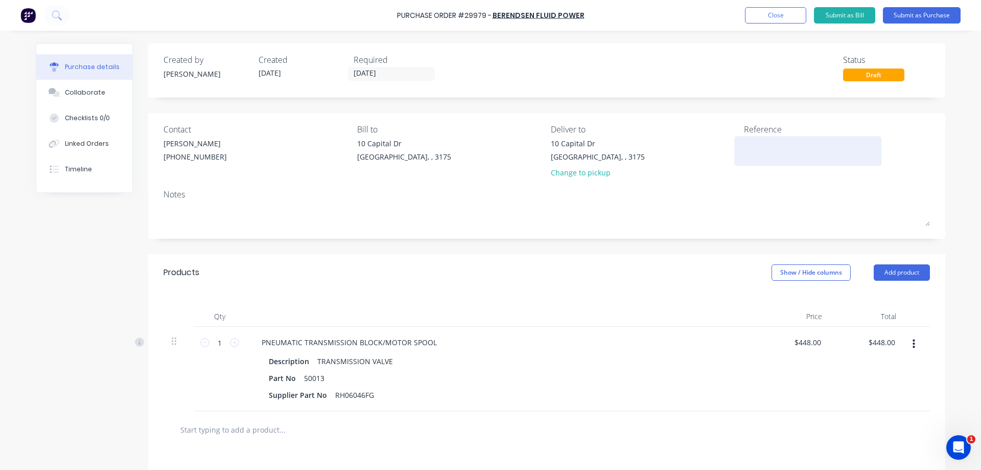
click at [769, 157] on textarea at bounding box center [808, 149] width 128 height 23
type textarea "t"
click at [782, 142] on textarea "TRANSMISION VALVE" at bounding box center [808, 149] width 128 height 23
click at [777, 145] on textarea "TRANSMISION VALVE" at bounding box center [808, 149] width 128 height 23
type textarea "TRANSMISSION VALVE"
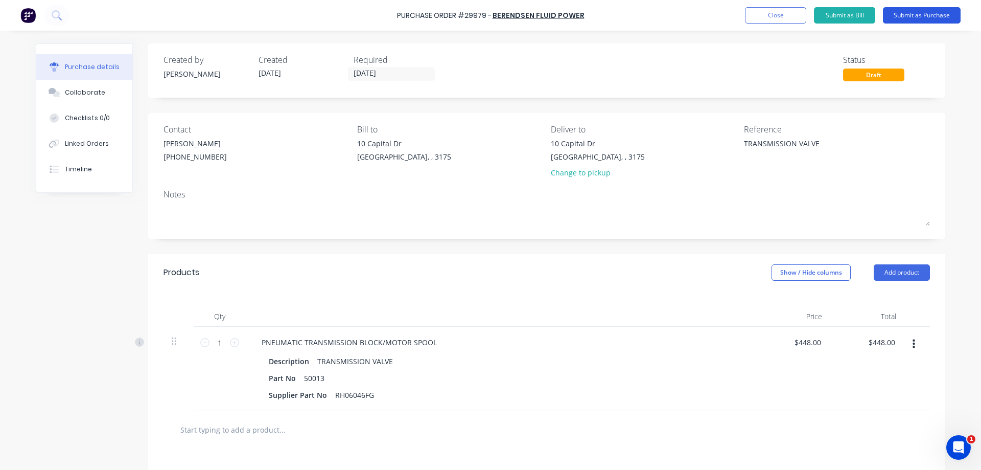
click at [924, 12] on button "Submit as Purchase" at bounding box center [922, 15] width 78 height 16
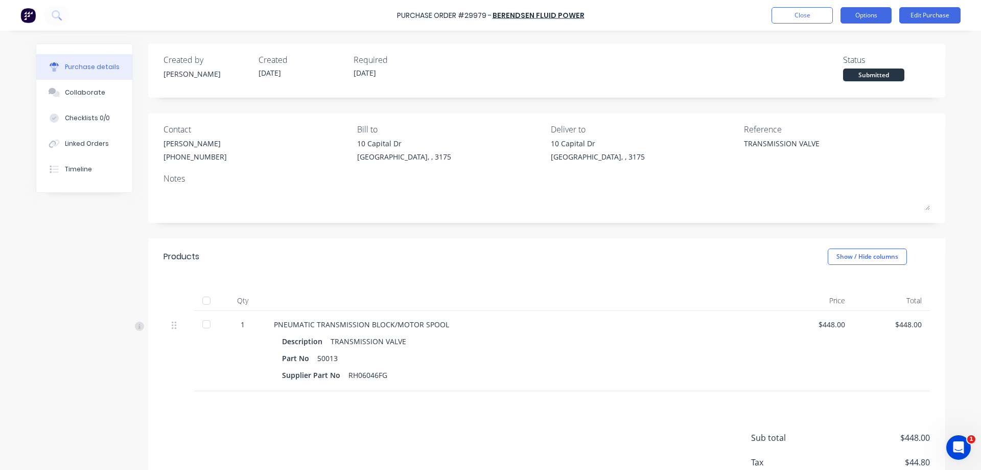
click at [871, 15] on button "Options" at bounding box center [866, 15] width 51 height 16
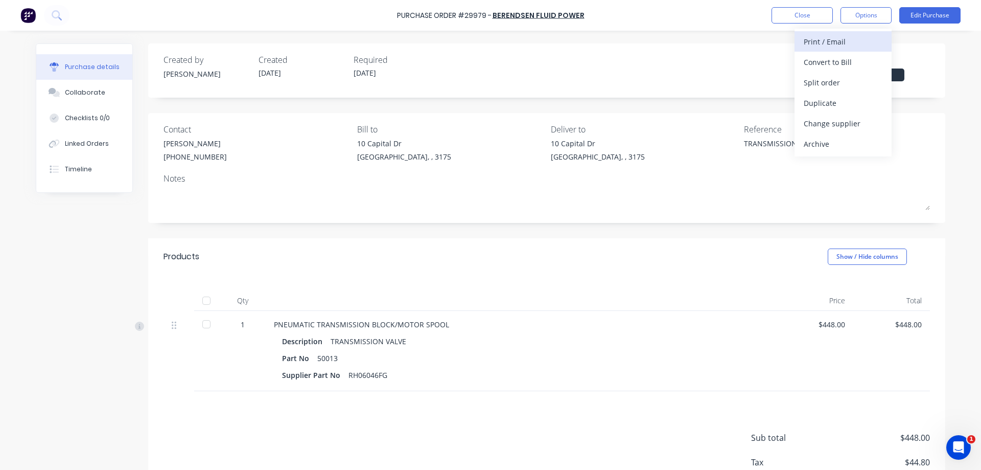
click at [816, 42] on div "Print / Email" at bounding box center [843, 41] width 79 height 15
click at [811, 63] on div "With pricing" at bounding box center [843, 62] width 79 height 15
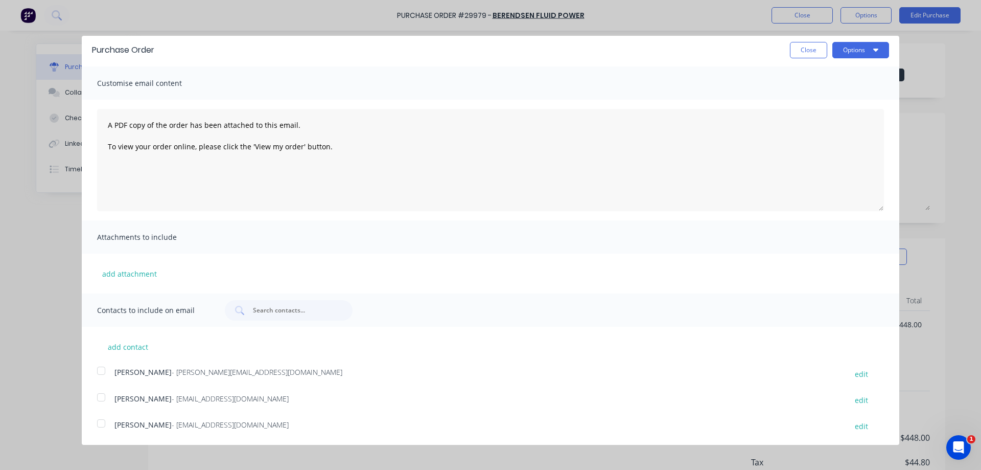
scroll to position [3, 0]
click at [100, 422] on div at bounding box center [101, 422] width 20 height 20
click at [877, 46] on icon "button" at bounding box center [875, 49] width 5 height 8
click at [816, 95] on div "Email" at bounding box center [840, 95] width 79 height 15
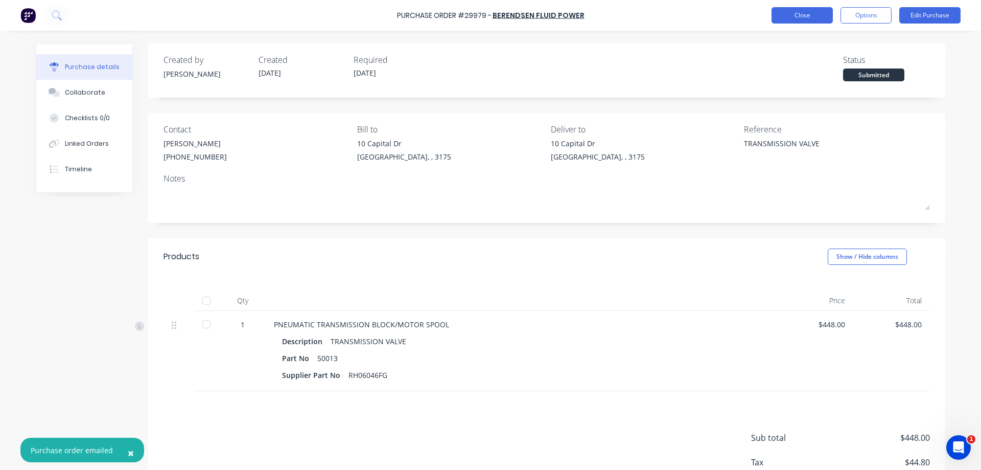
click at [803, 13] on button "Close" at bounding box center [802, 15] width 61 height 16
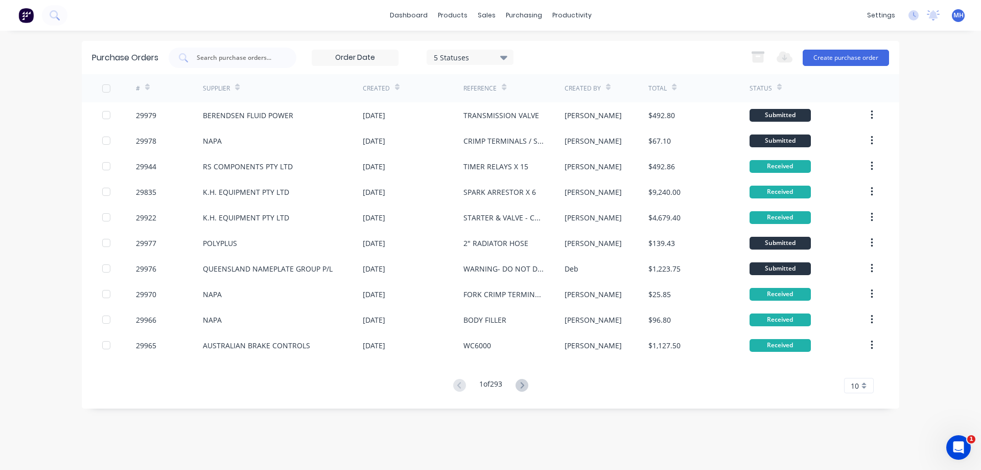
click at [858, 72] on div "dashboard products sales purchasing productivity dashboard products Product Cat…" at bounding box center [490, 235] width 981 height 470
click at [485, 21] on div "sales" at bounding box center [487, 15] width 28 height 15
click at [515, 48] on div "Sales Orders" at bounding box center [525, 48] width 42 height 9
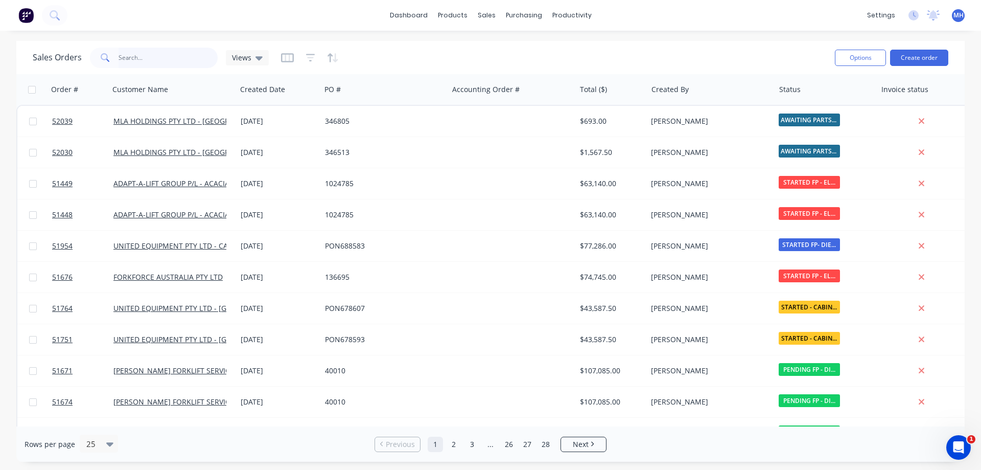
click at [148, 57] on input "text" at bounding box center [169, 58] width 100 height 20
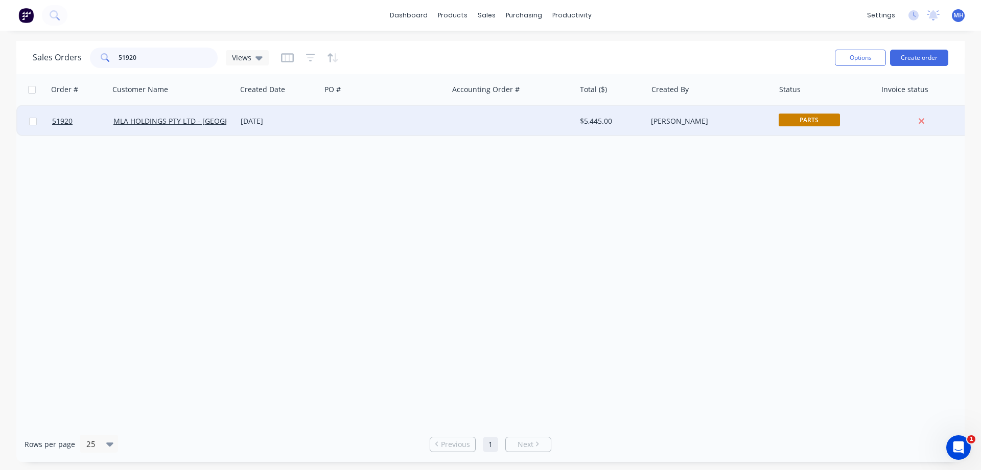
type input "51920"
click at [336, 122] on div at bounding box center [384, 121] width 127 height 31
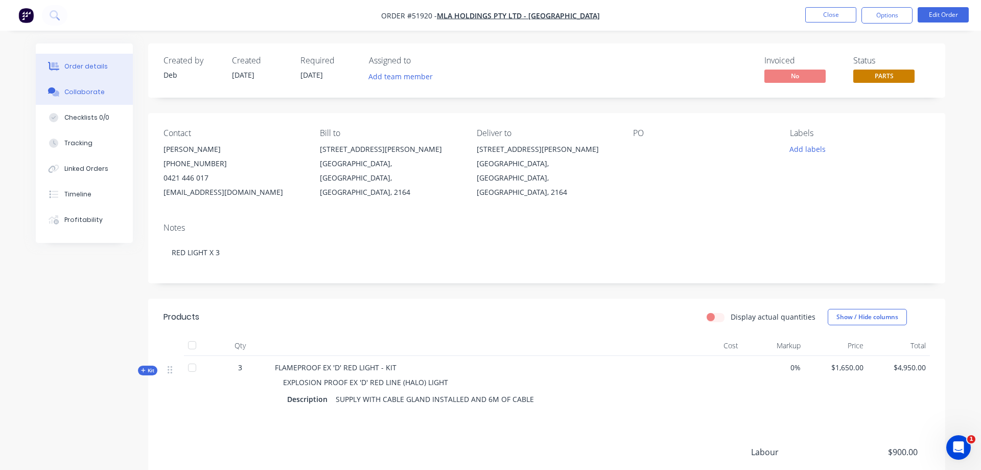
click at [83, 89] on div "Collaborate" at bounding box center [84, 91] width 40 height 9
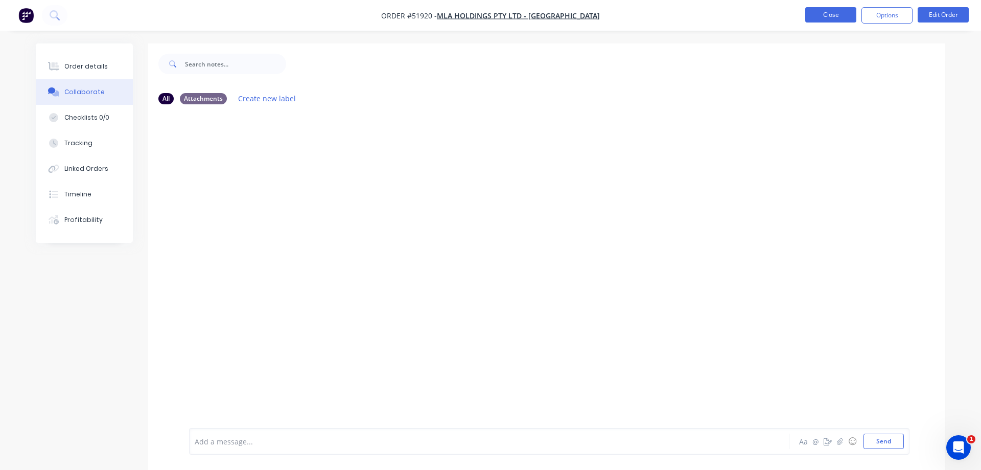
click at [819, 10] on button "Close" at bounding box center [830, 14] width 51 height 15
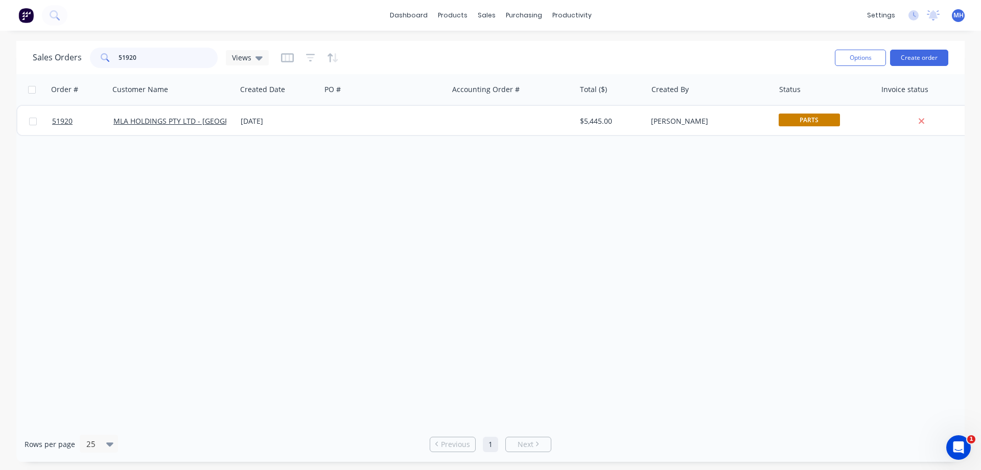
click at [137, 57] on input "51920" at bounding box center [169, 58] width 100 height 20
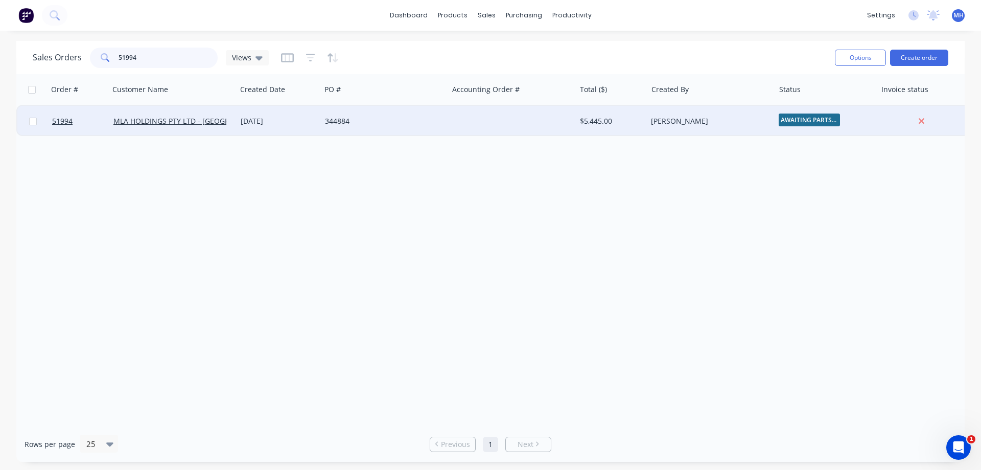
type input "51994"
click at [479, 117] on div at bounding box center [511, 121] width 127 height 31
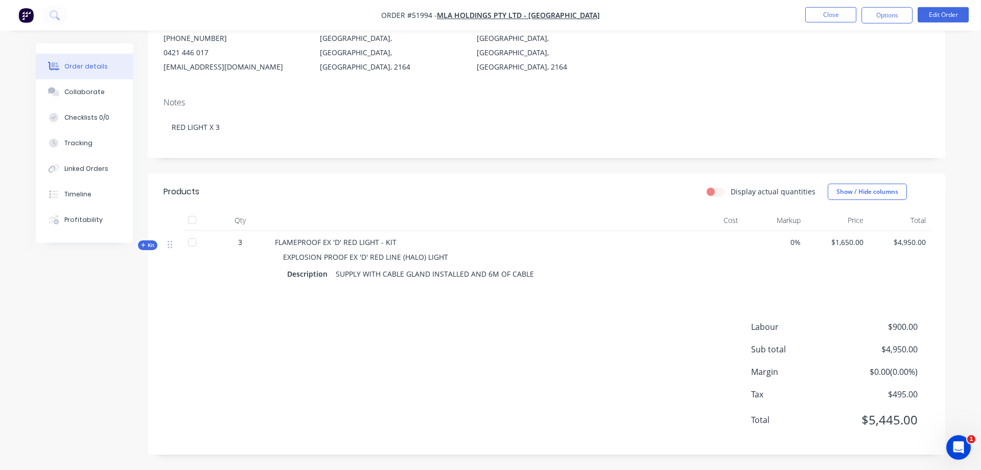
scroll to position [136, 0]
click at [938, 9] on button "Edit Order" at bounding box center [943, 14] width 51 height 15
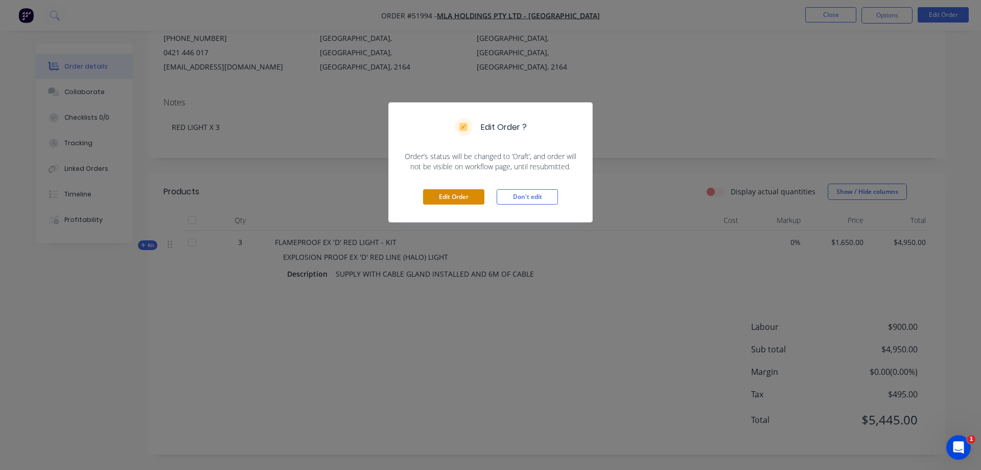
click at [455, 194] on button "Edit Order" at bounding box center [453, 196] width 61 height 15
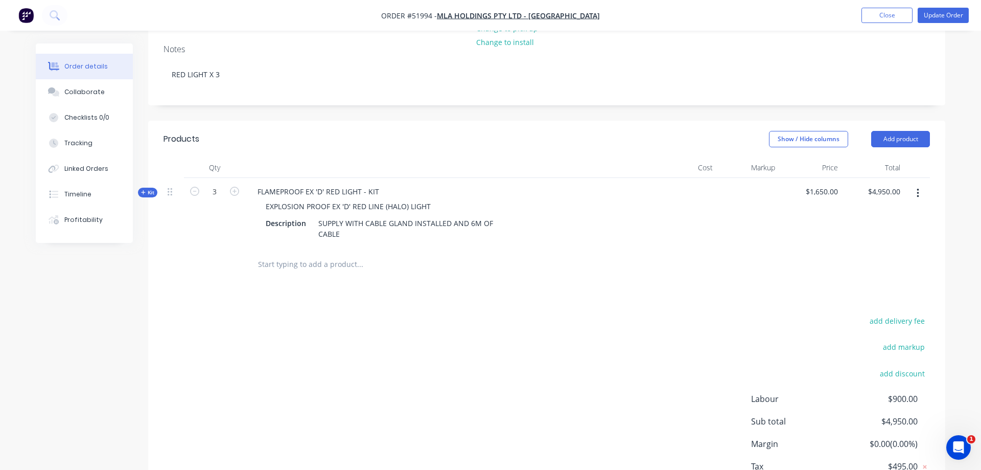
scroll to position [252, 0]
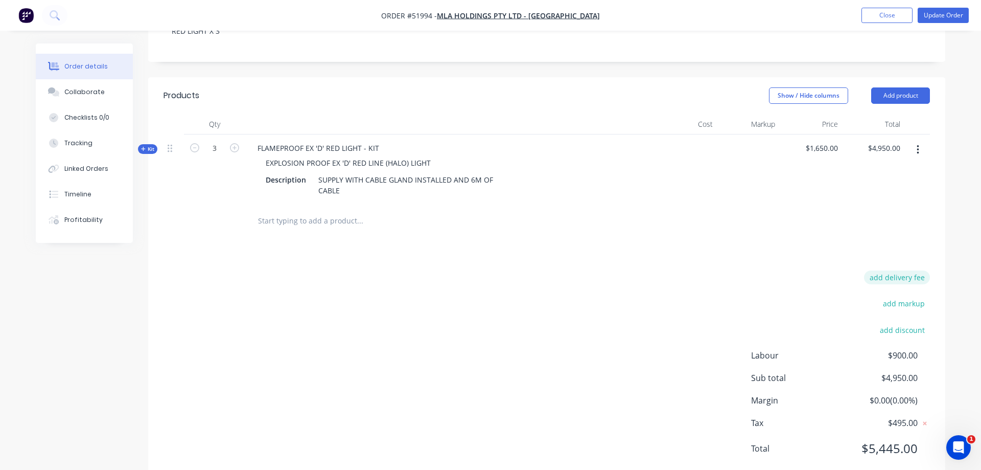
click at [903, 270] on button "add delivery fee" at bounding box center [897, 277] width 66 height 14
type input "40"
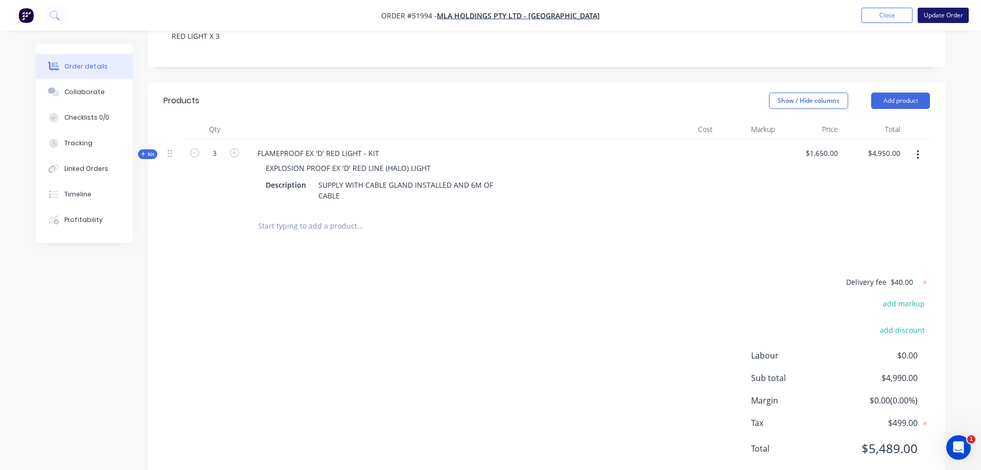
click at [952, 14] on button "Update Order" at bounding box center [943, 15] width 51 height 15
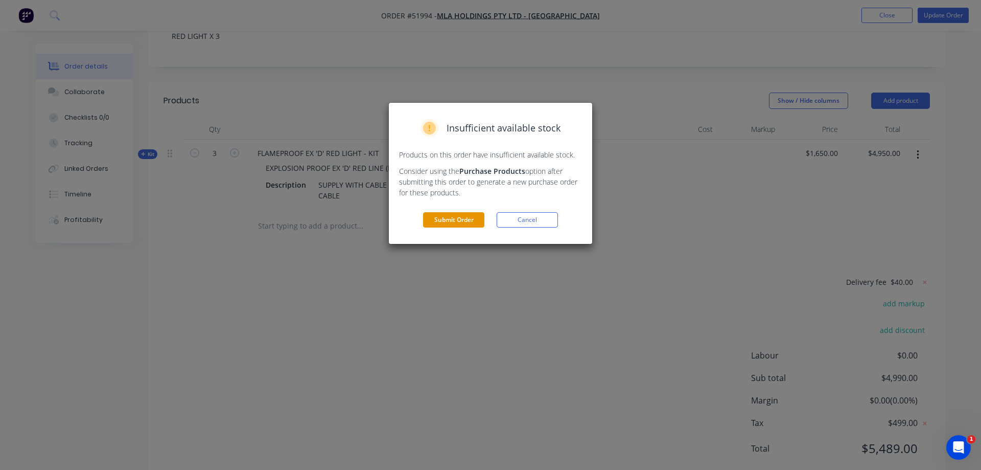
click at [458, 219] on button "Submit Order" at bounding box center [453, 219] width 61 height 15
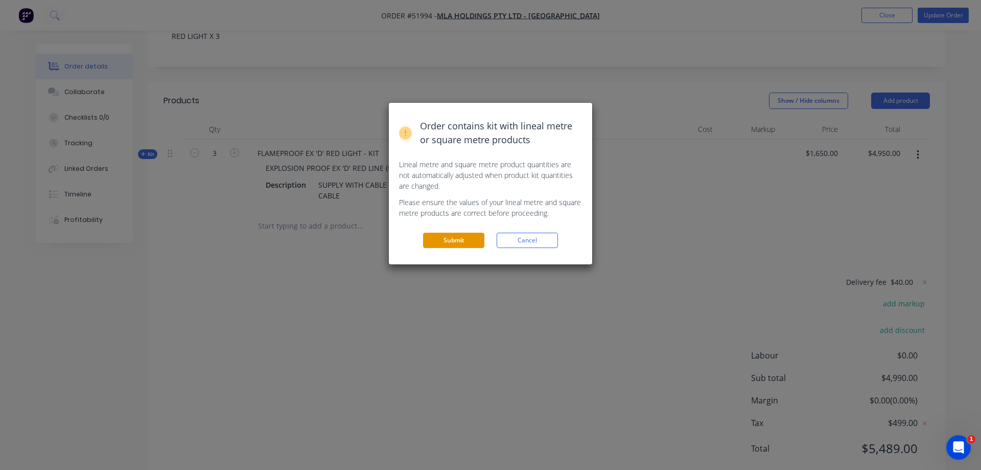
click at [444, 241] on button "Submit" at bounding box center [453, 240] width 61 height 15
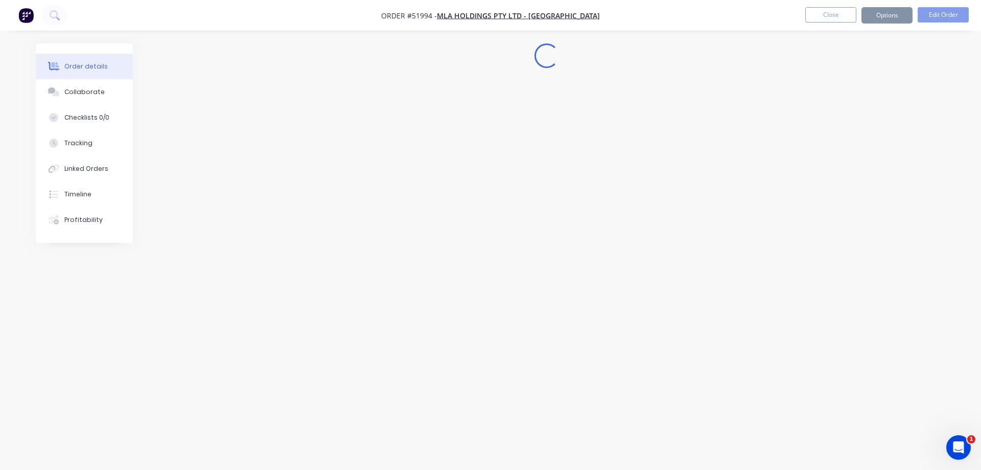
scroll to position [0, 0]
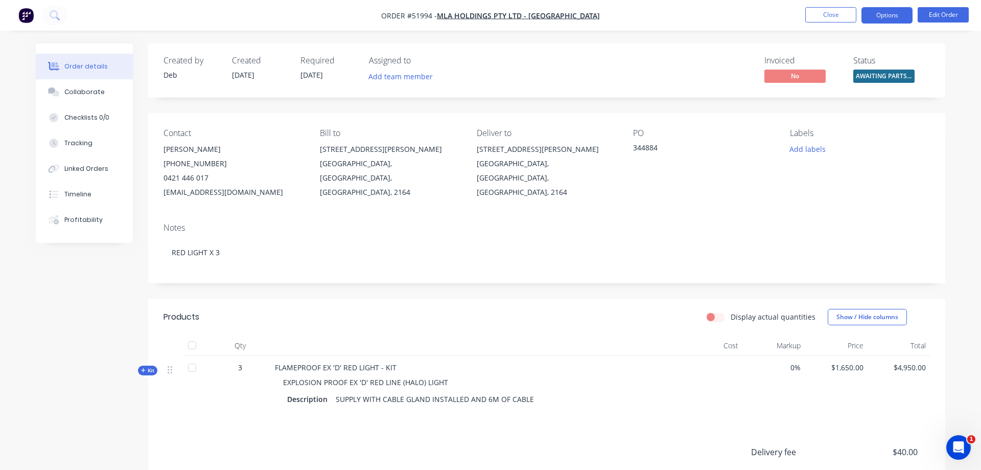
click at [892, 15] on button "Options" at bounding box center [887, 15] width 51 height 16
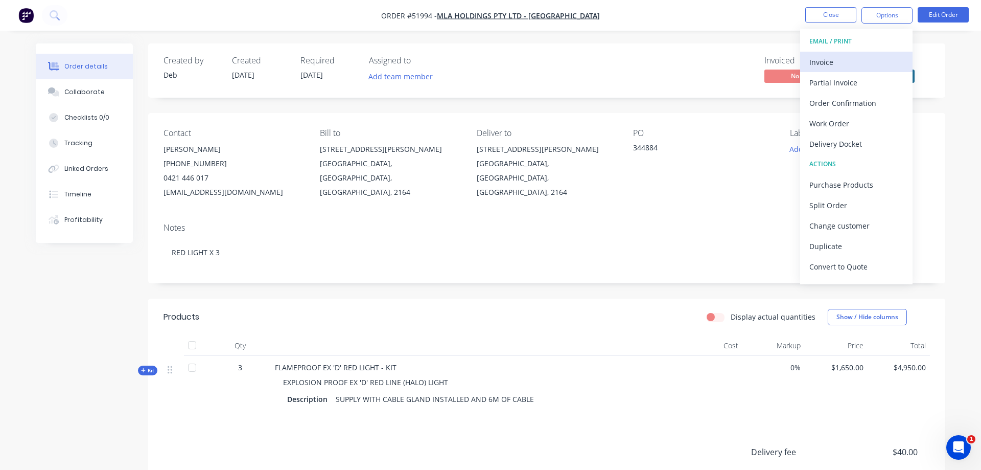
click at [826, 62] on div "Invoice" at bounding box center [856, 62] width 94 height 15
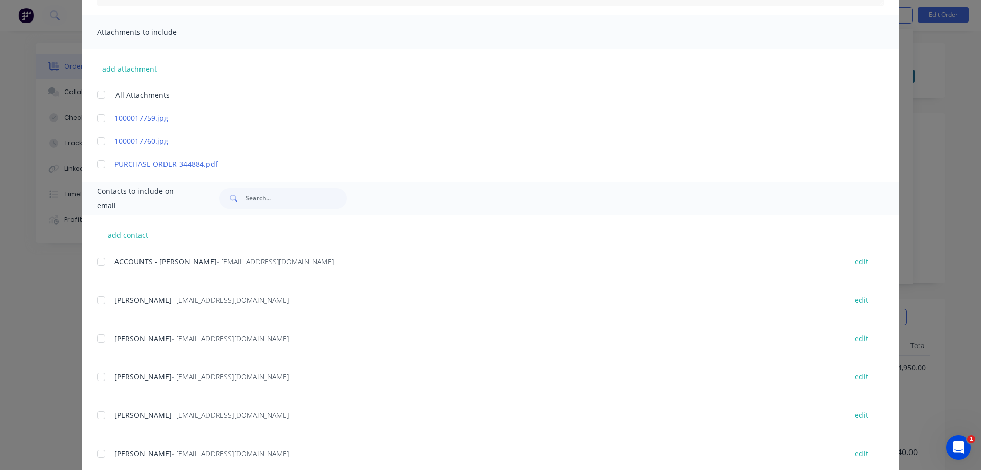
scroll to position [247, 0]
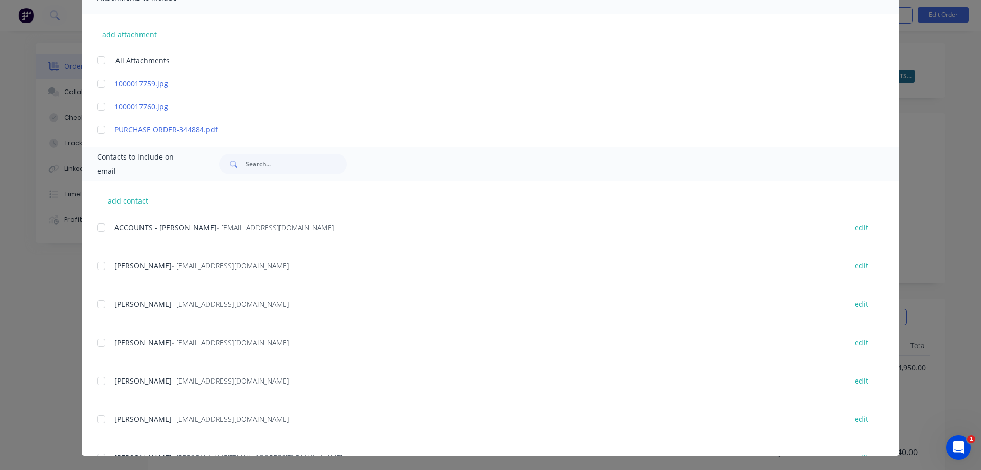
click at [102, 227] on div at bounding box center [101, 227] width 20 height 20
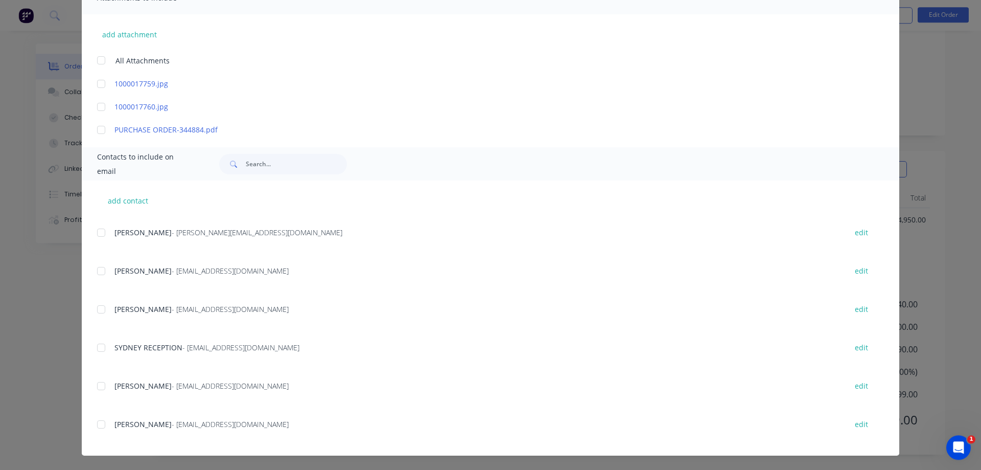
scroll to position [158, 0]
click at [102, 422] on div at bounding box center [101, 424] width 20 height 20
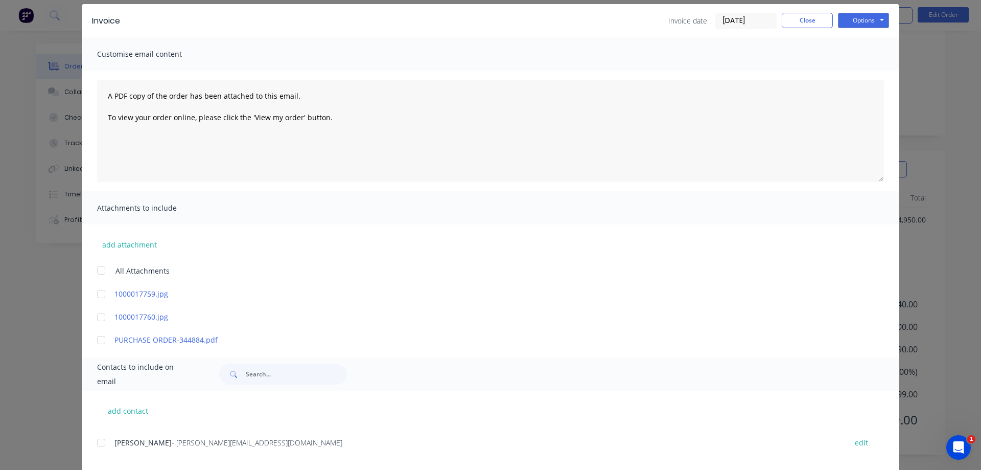
scroll to position [0, 0]
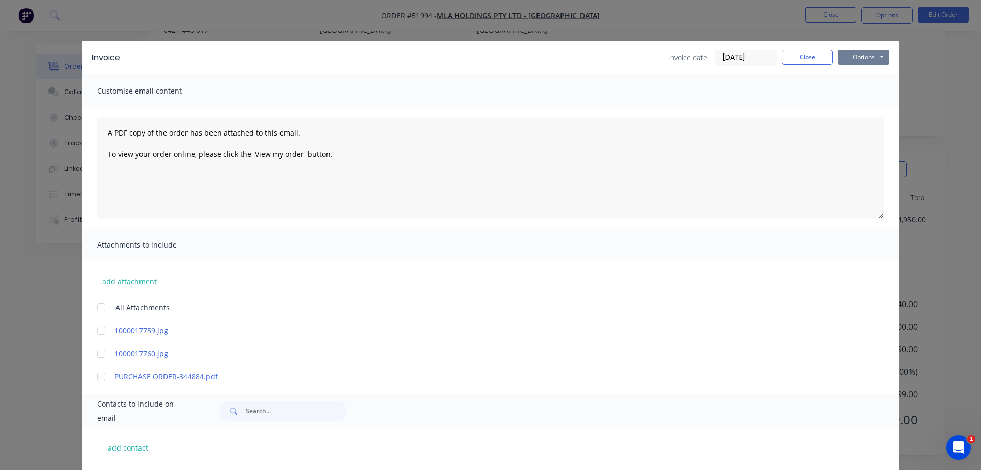
click at [856, 56] on button "Options" at bounding box center [863, 57] width 51 height 15
click at [868, 108] on button "Email" at bounding box center [870, 109] width 65 height 17
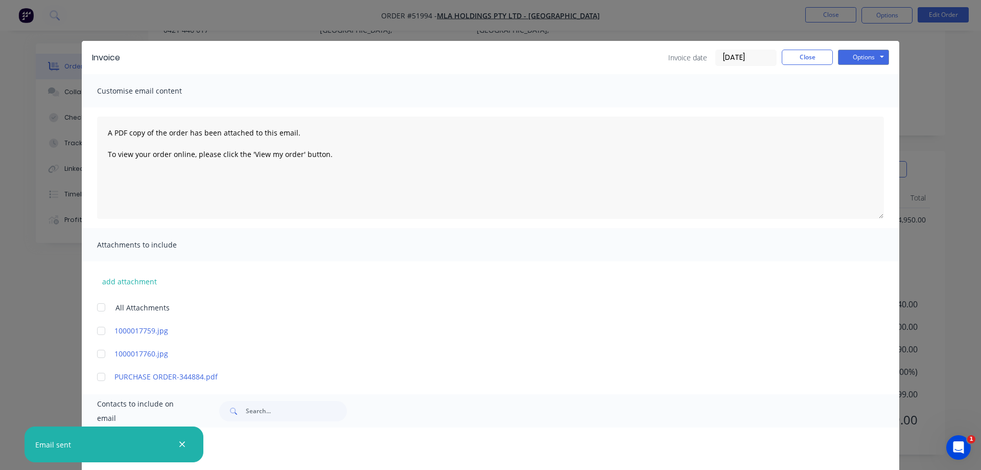
scroll to position [225, 0]
click at [794, 57] on button "Close" at bounding box center [807, 57] width 51 height 15
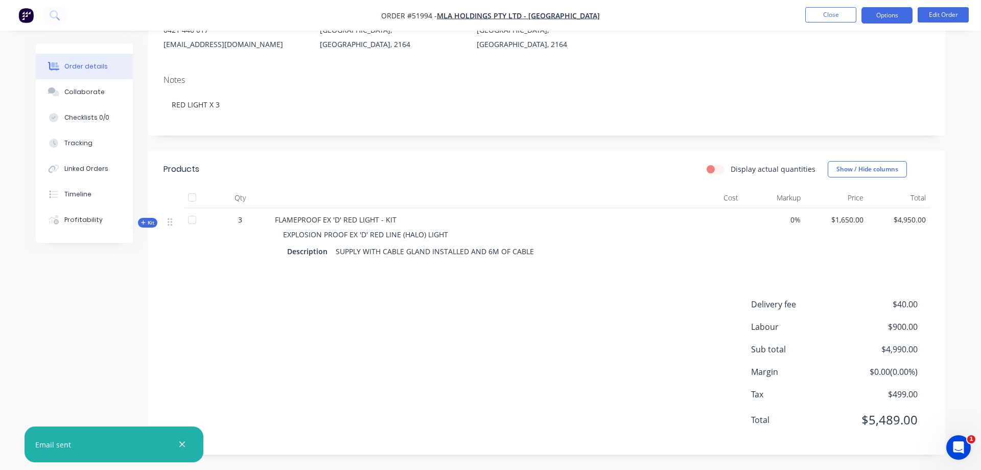
click at [900, 15] on button "Options" at bounding box center [887, 15] width 51 height 16
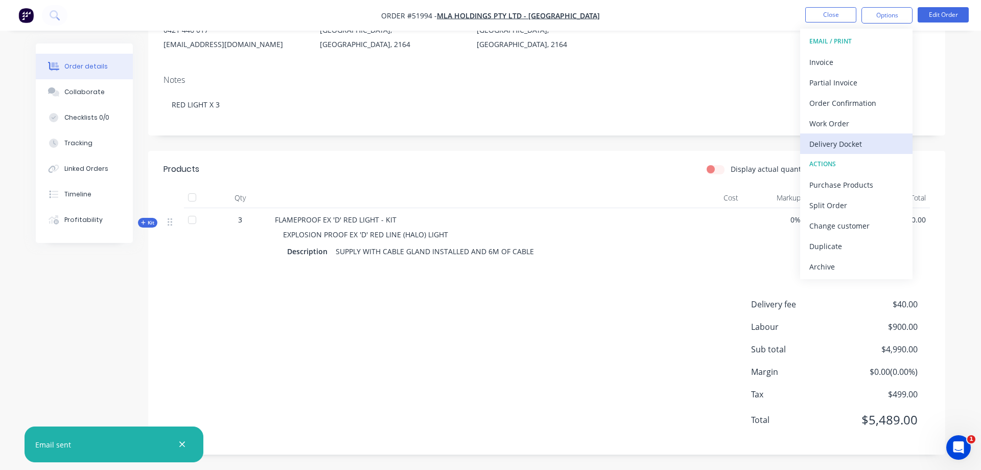
click at [867, 142] on div "Delivery Docket" at bounding box center [856, 143] width 94 height 15
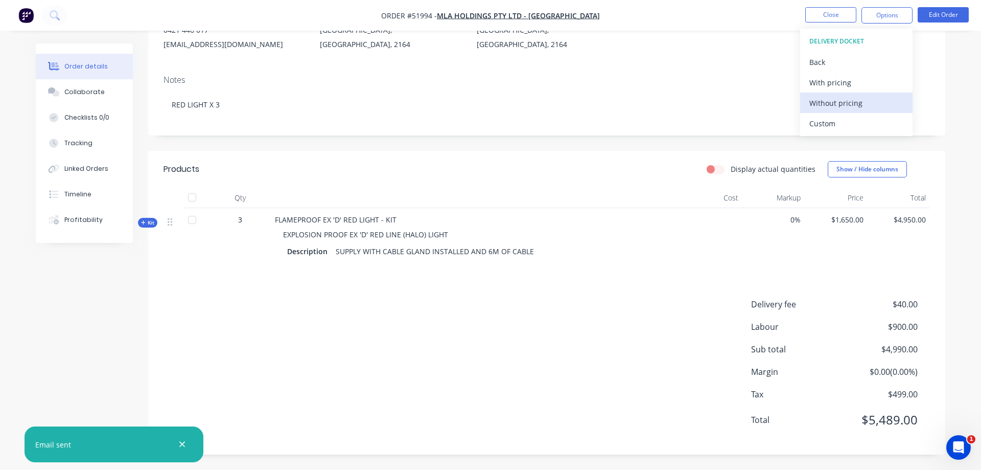
click at [851, 105] on div "Without pricing" at bounding box center [856, 103] width 94 height 15
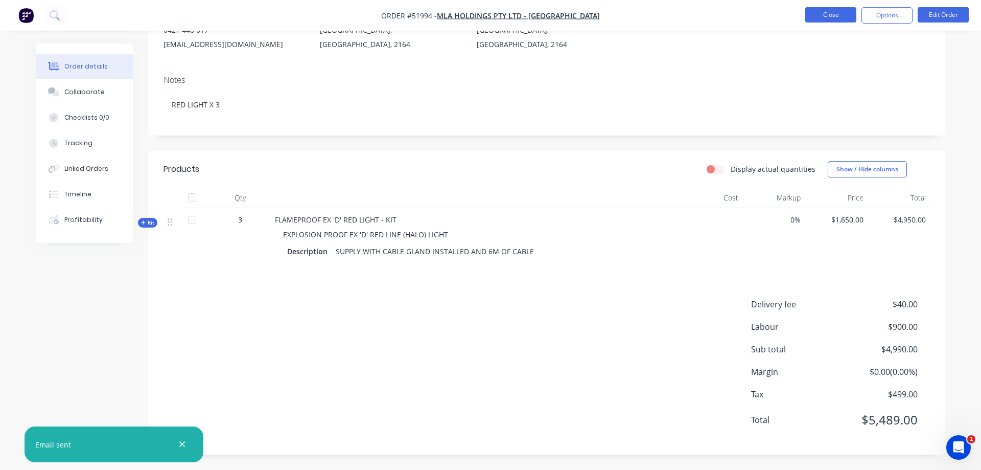
click at [824, 14] on button "Close" at bounding box center [830, 14] width 51 height 15
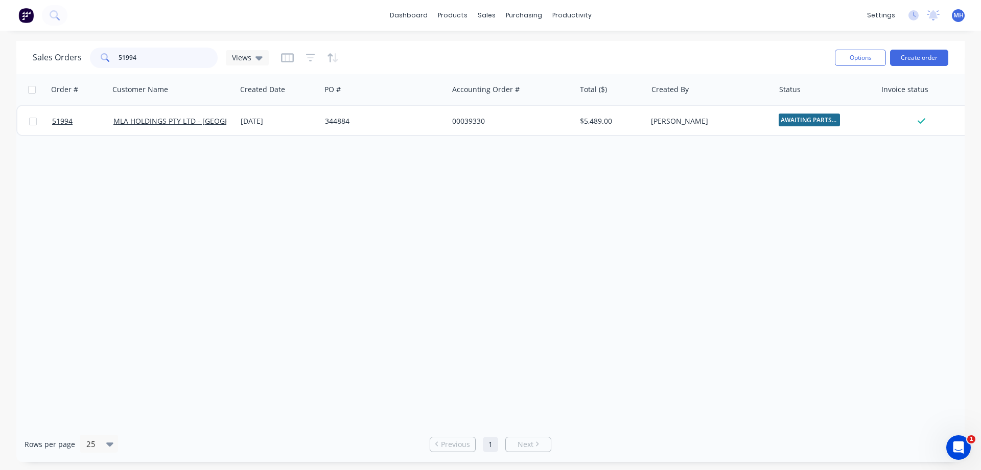
drag, startPoint x: 135, startPoint y: 54, endPoint x: 63, endPoint y: 68, distance: 73.5
click at [119, 68] on input "51994" at bounding box center [169, 58] width 100 height 20
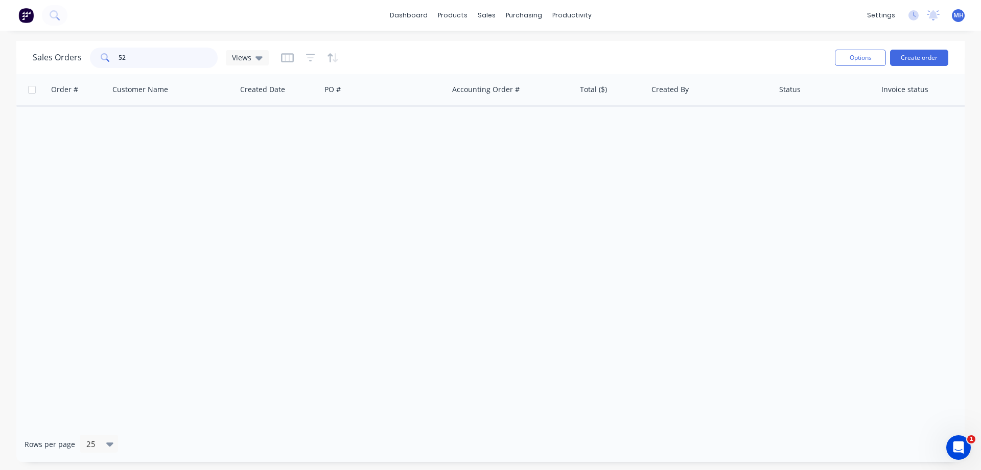
type input "5"
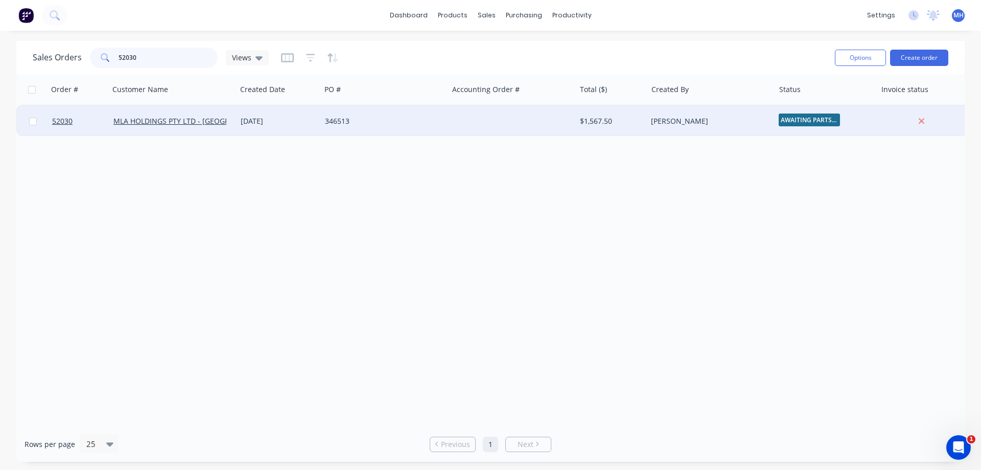
type input "52030"
click at [488, 117] on div at bounding box center [511, 121] width 127 height 31
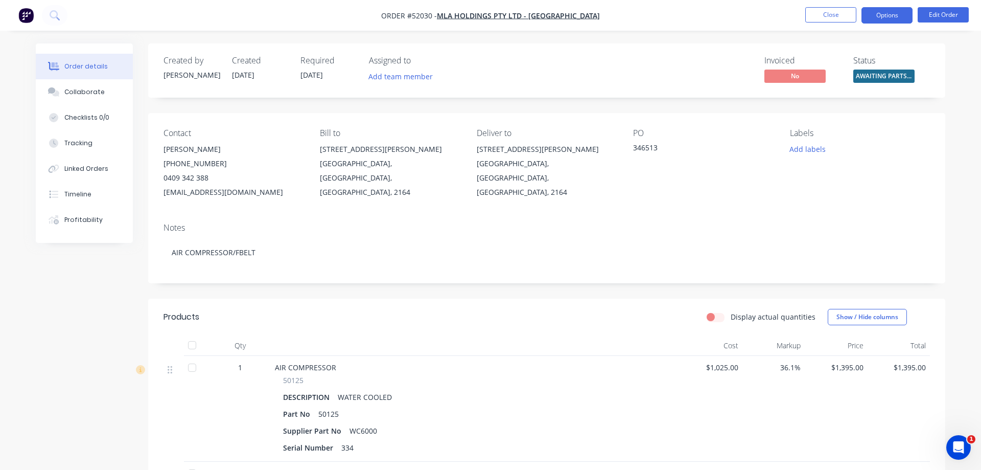
click at [904, 14] on button "Options" at bounding box center [887, 15] width 51 height 16
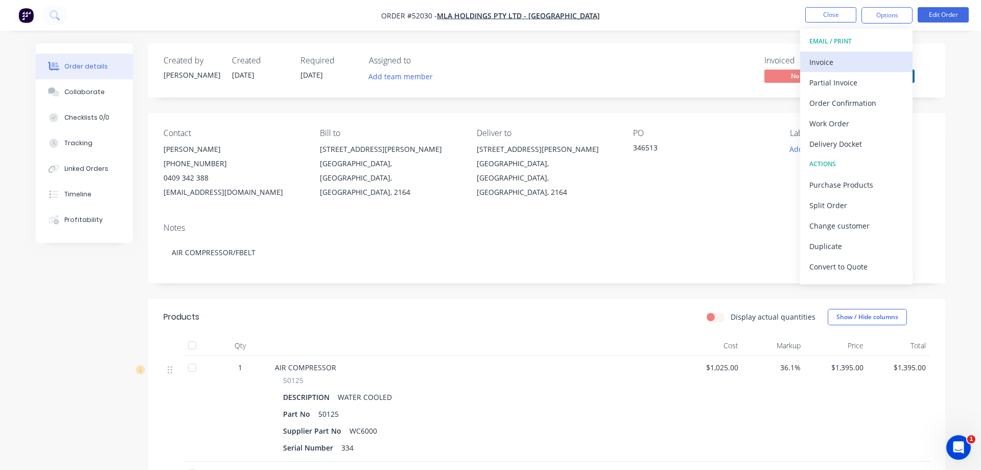
click at [839, 60] on div "Invoice" at bounding box center [856, 62] width 94 height 15
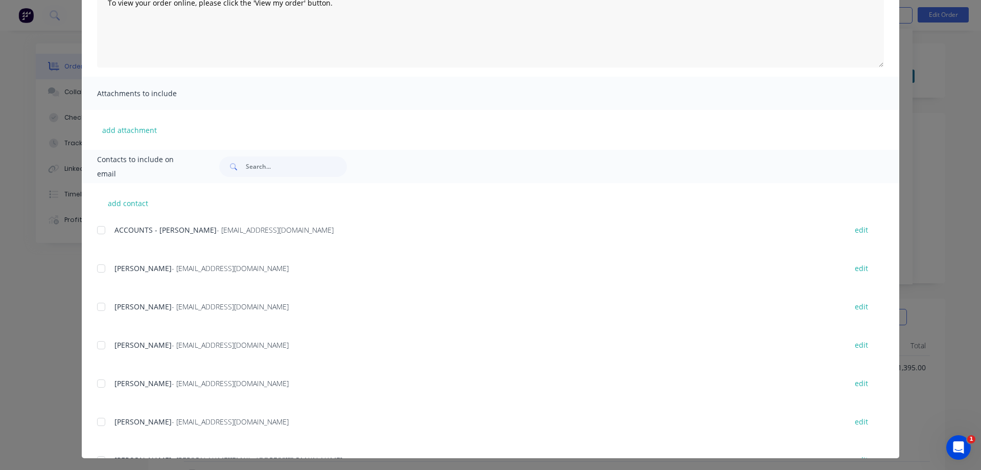
scroll to position [154, 0]
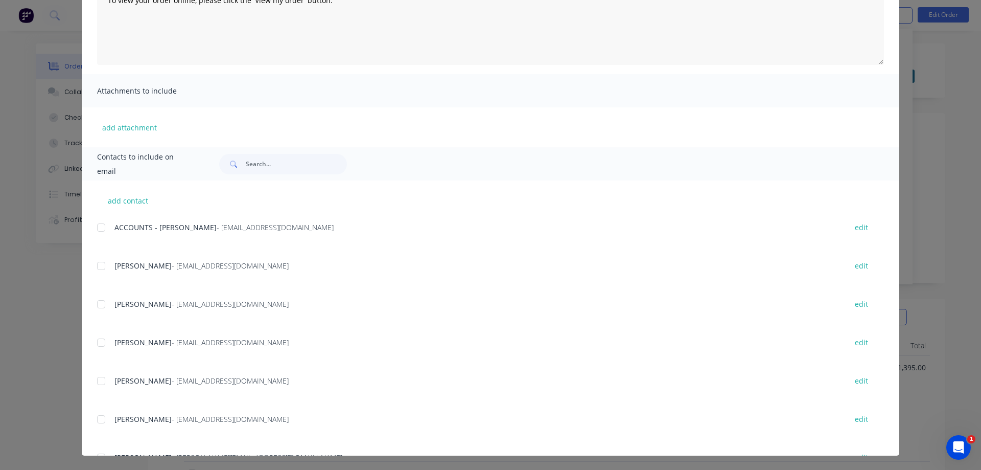
click at [104, 229] on div at bounding box center [101, 227] width 20 height 20
click at [102, 309] on div at bounding box center [101, 304] width 20 height 20
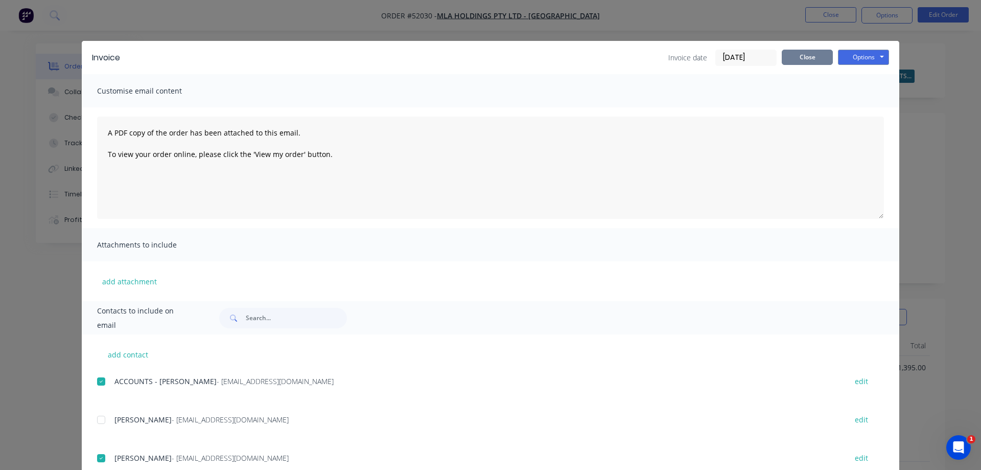
click at [800, 59] on button "Close" at bounding box center [807, 57] width 51 height 15
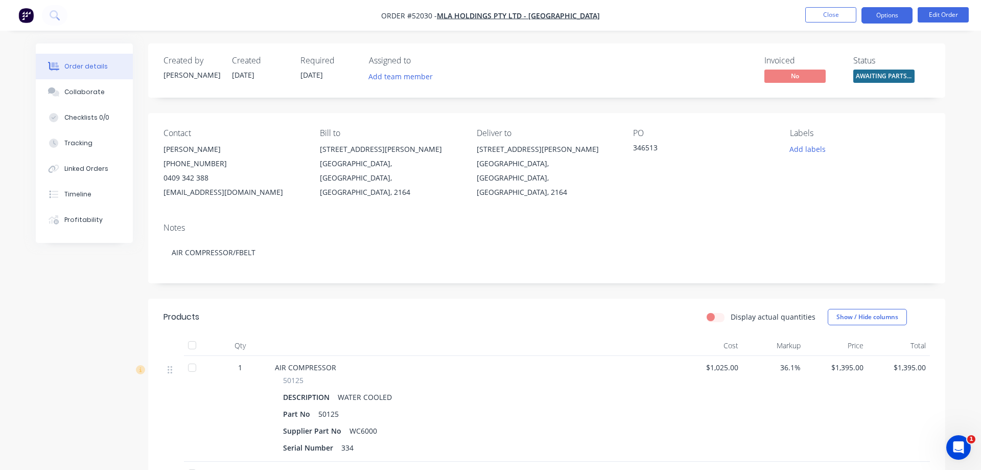
click at [892, 18] on button "Options" at bounding box center [887, 15] width 51 height 16
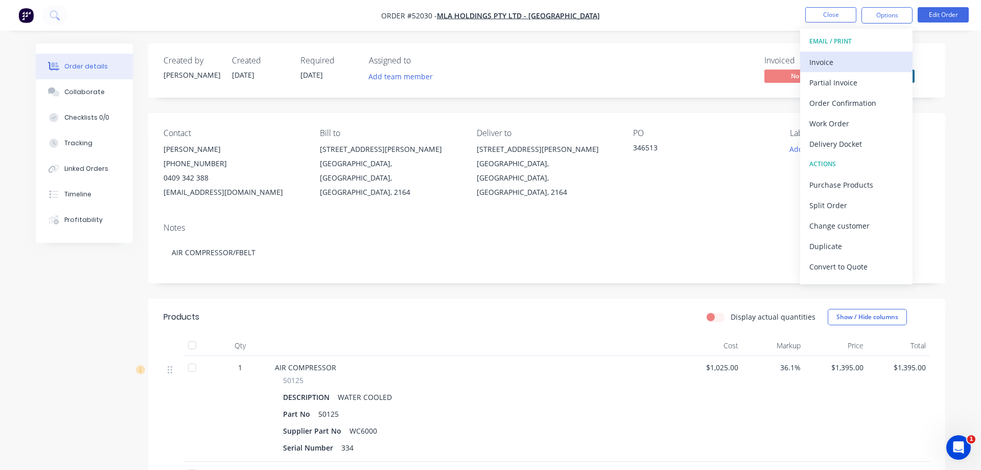
click at [826, 61] on div "Invoice" at bounding box center [856, 62] width 94 height 15
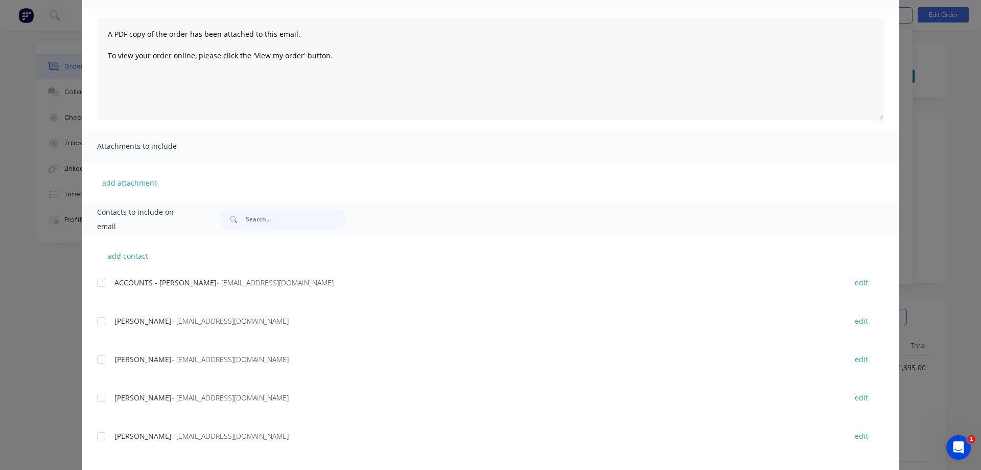
scroll to position [154, 0]
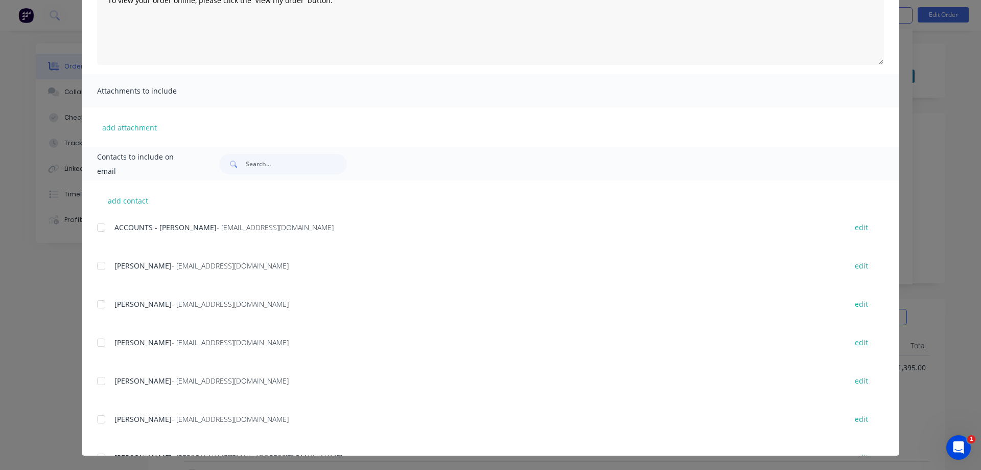
click at [100, 228] on div at bounding box center [101, 227] width 20 height 20
click at [101, 304] on div at bounding box center [101, 304] width 20 height 20
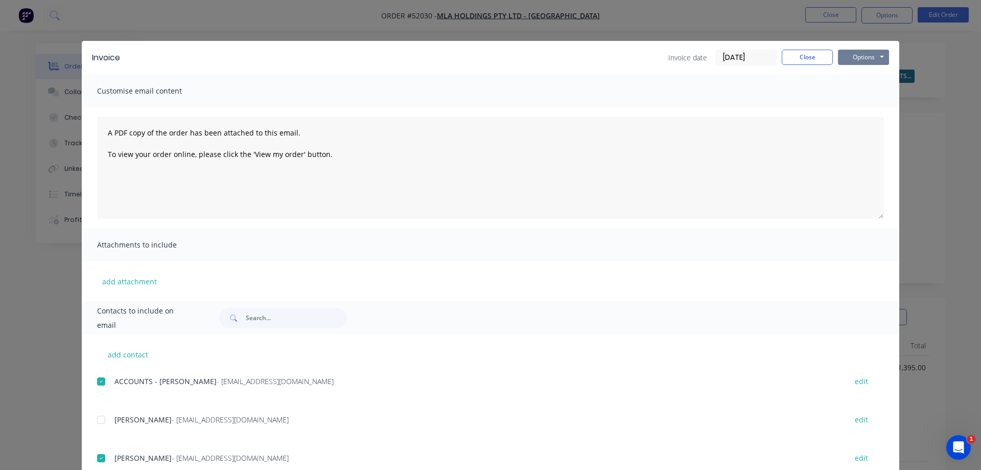
click at [875, 56] on button "Options" at bounding box center [863, 57] width 51 height 15
click at [870, 114] on button "Email" at bounding box center [870, 109] width 65 height 17
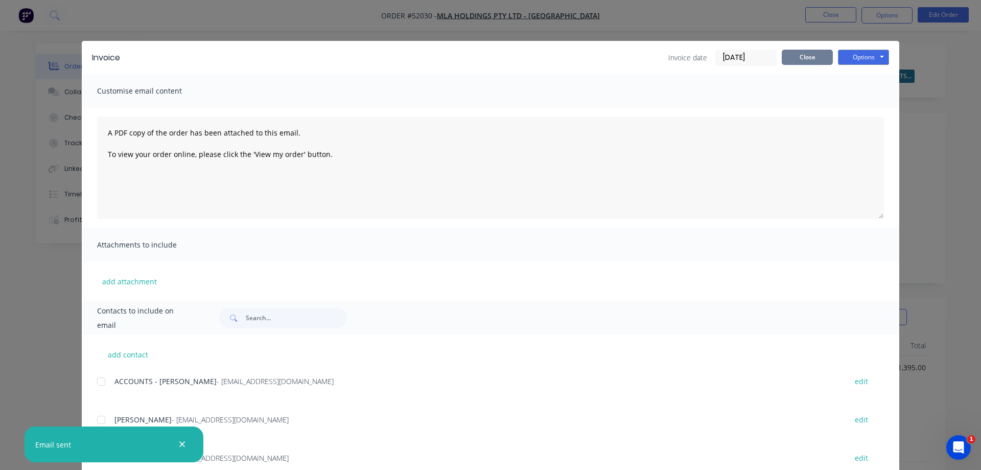
click at [810, 58] on button "Close" at bounding box center [807, 57] width 51 height 15
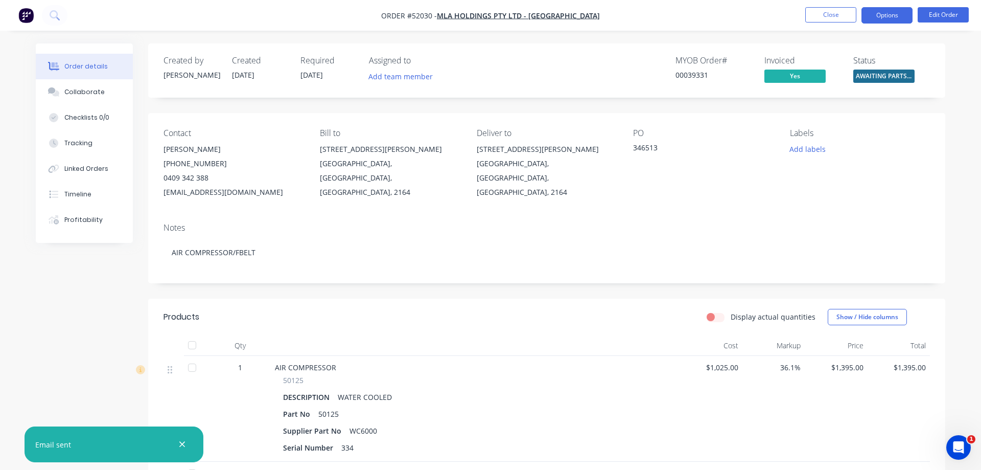
click at [891, 18] on button "Options" at bounding box center [887, 15] width 51 height 16
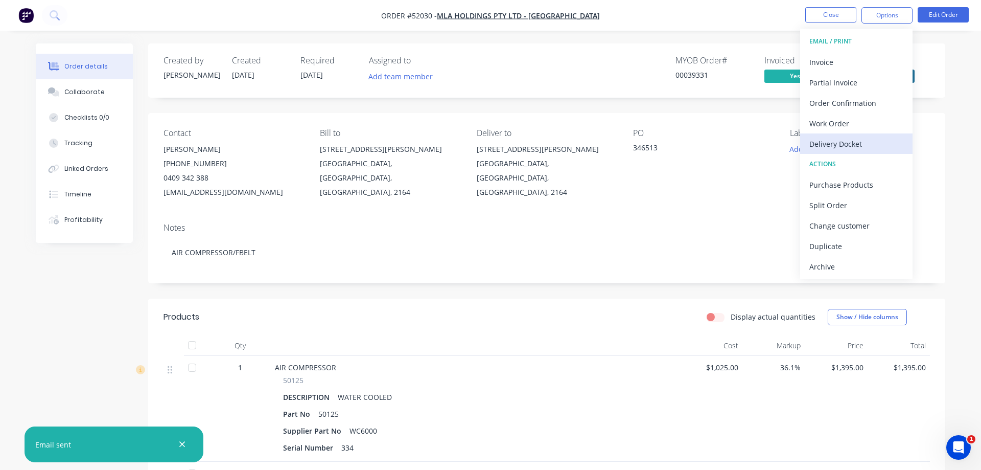
click at [821, 142] on div "Delivery Docket" at bounding box center [856, 143] width 94 height 15
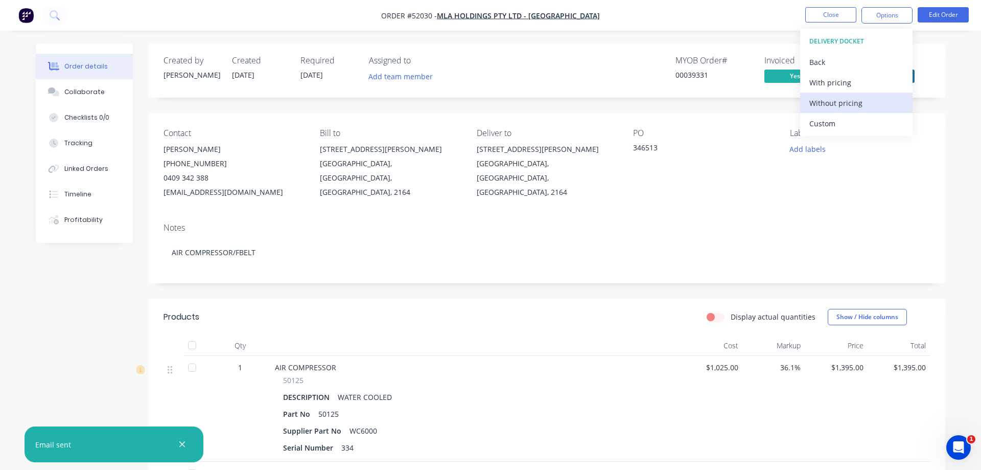
click at [846, 104] on div "Without pricing" at bounding box center [856, 103] width 94 height 15
